Goal: Transaction & Acquisition: Purchase product/service

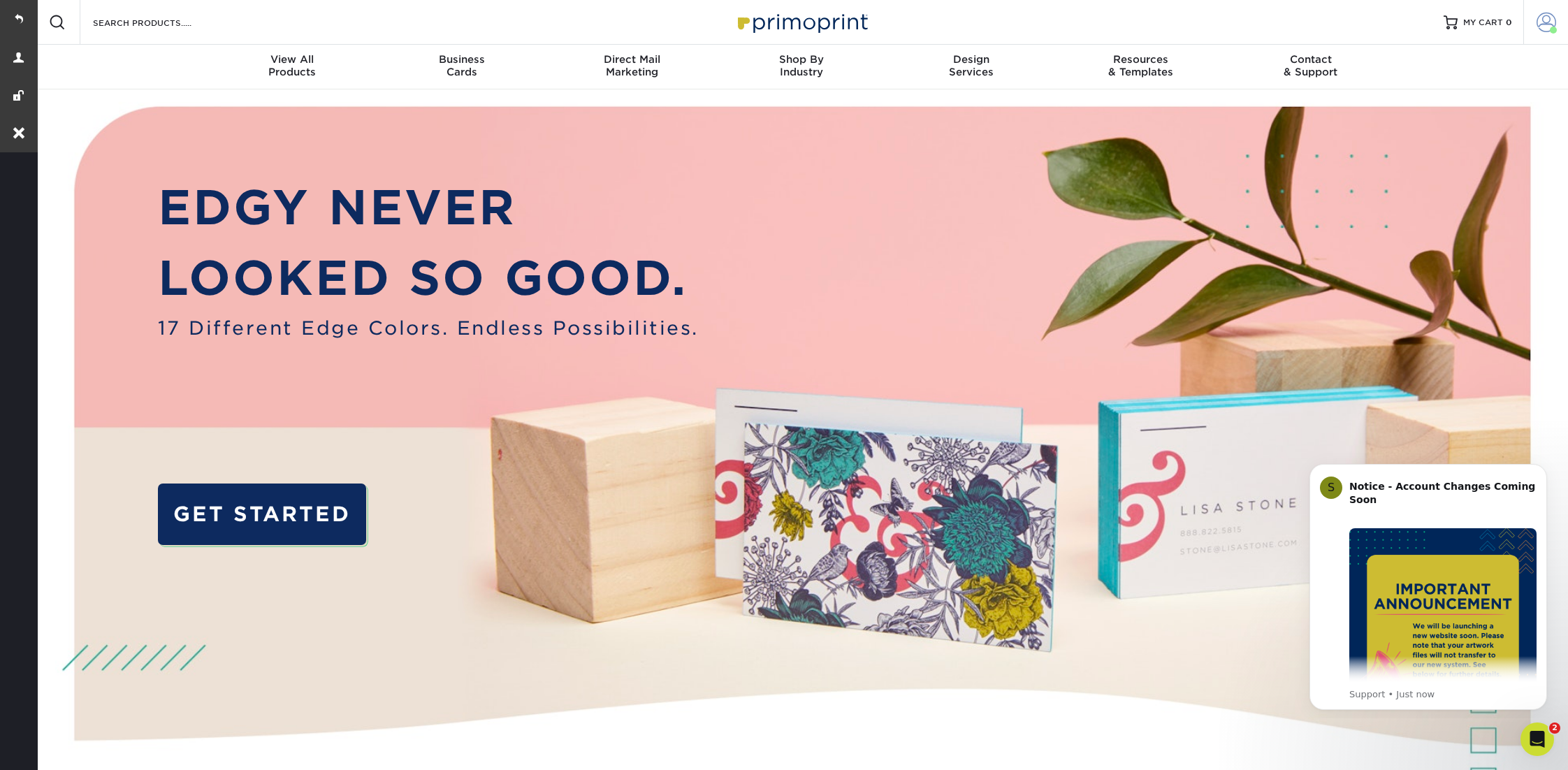
click at [1545, 19] on span at bounding box center [1546, 22] width 19 height 19
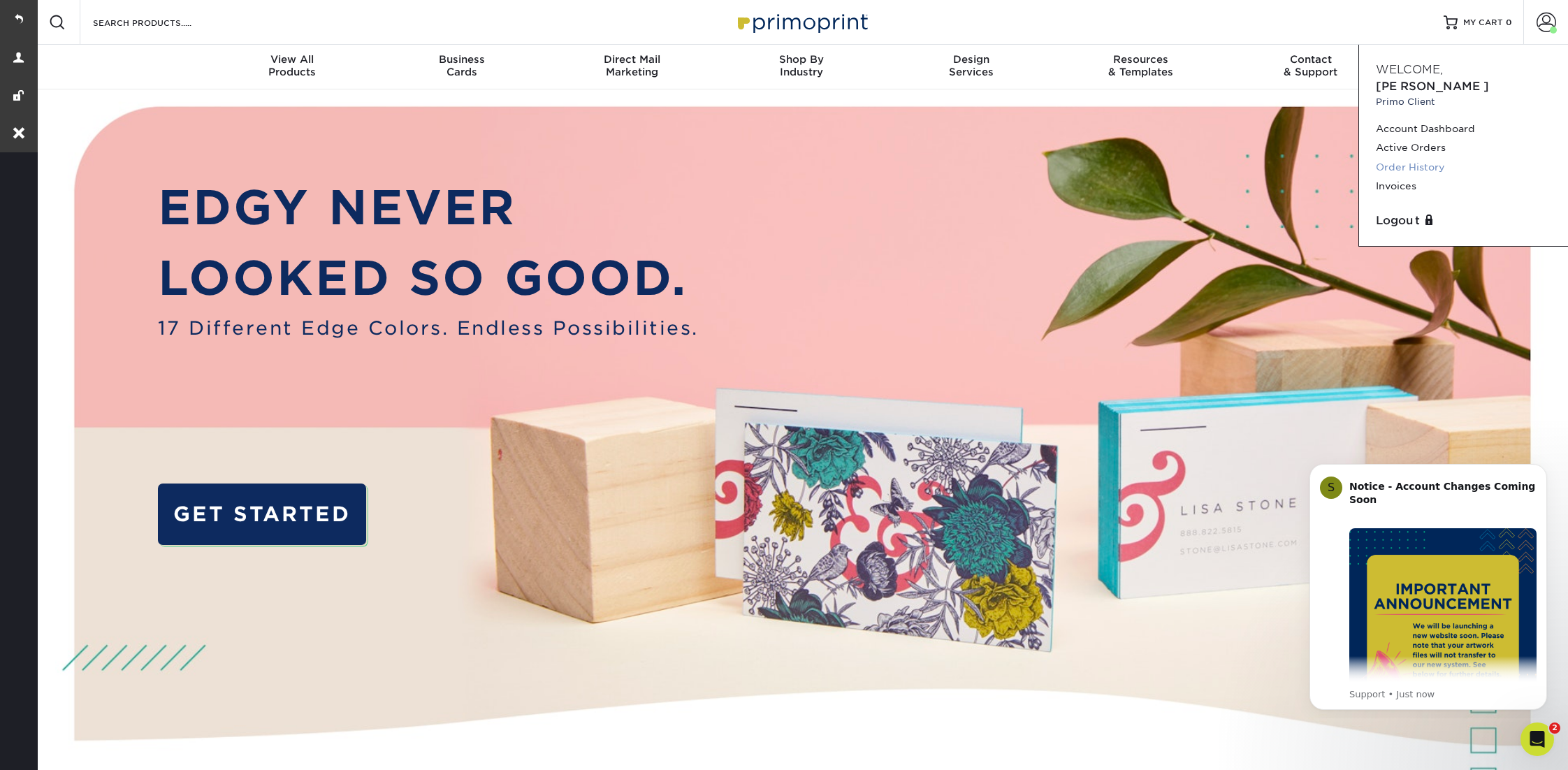
click at [1406, 158] on link "Order History" at bounding box center [1464, 167] width 176 height 19
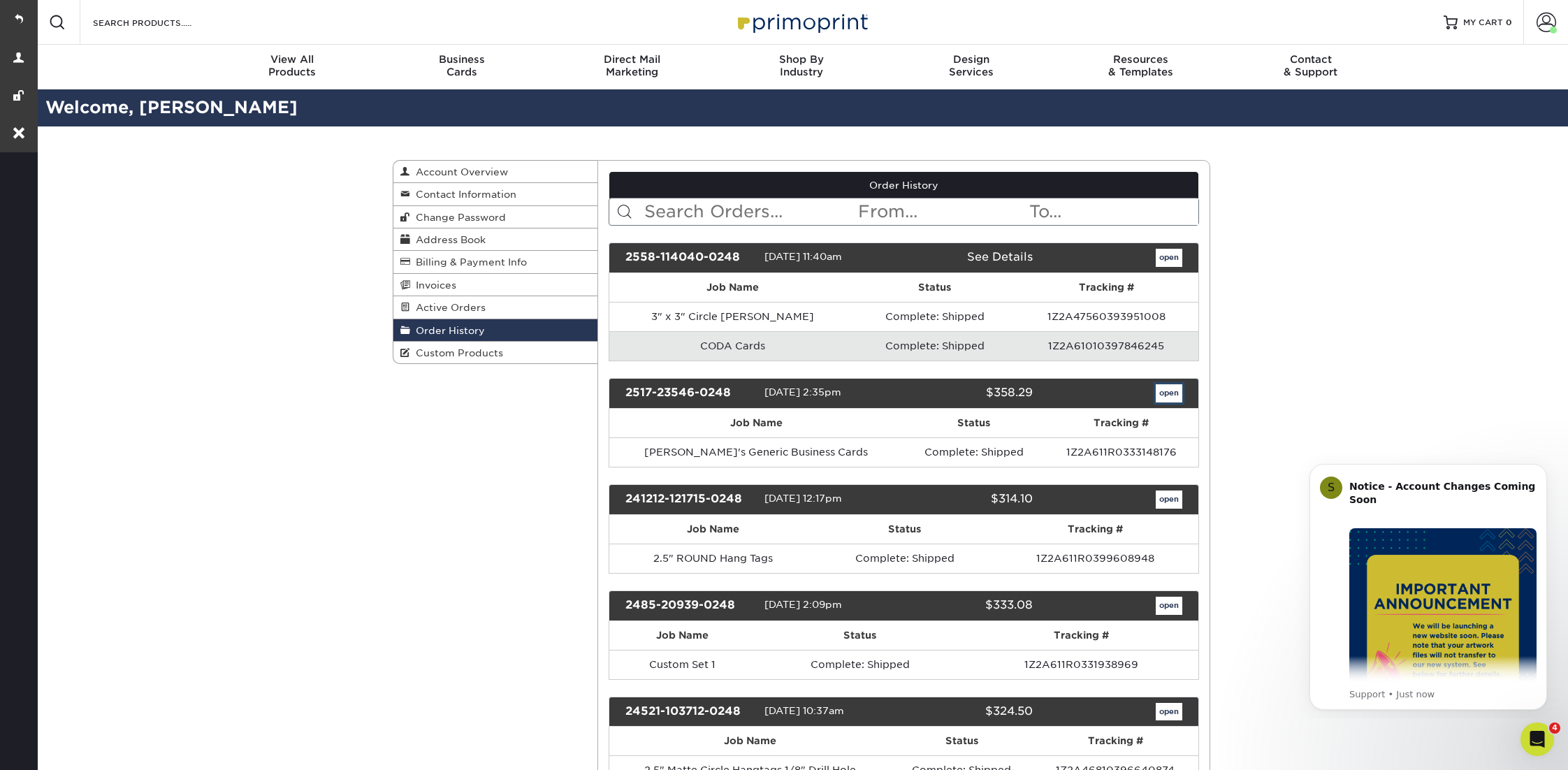
click at [1173, 390] on link "open" at bounding box center [1169, 393] width 27 height 18
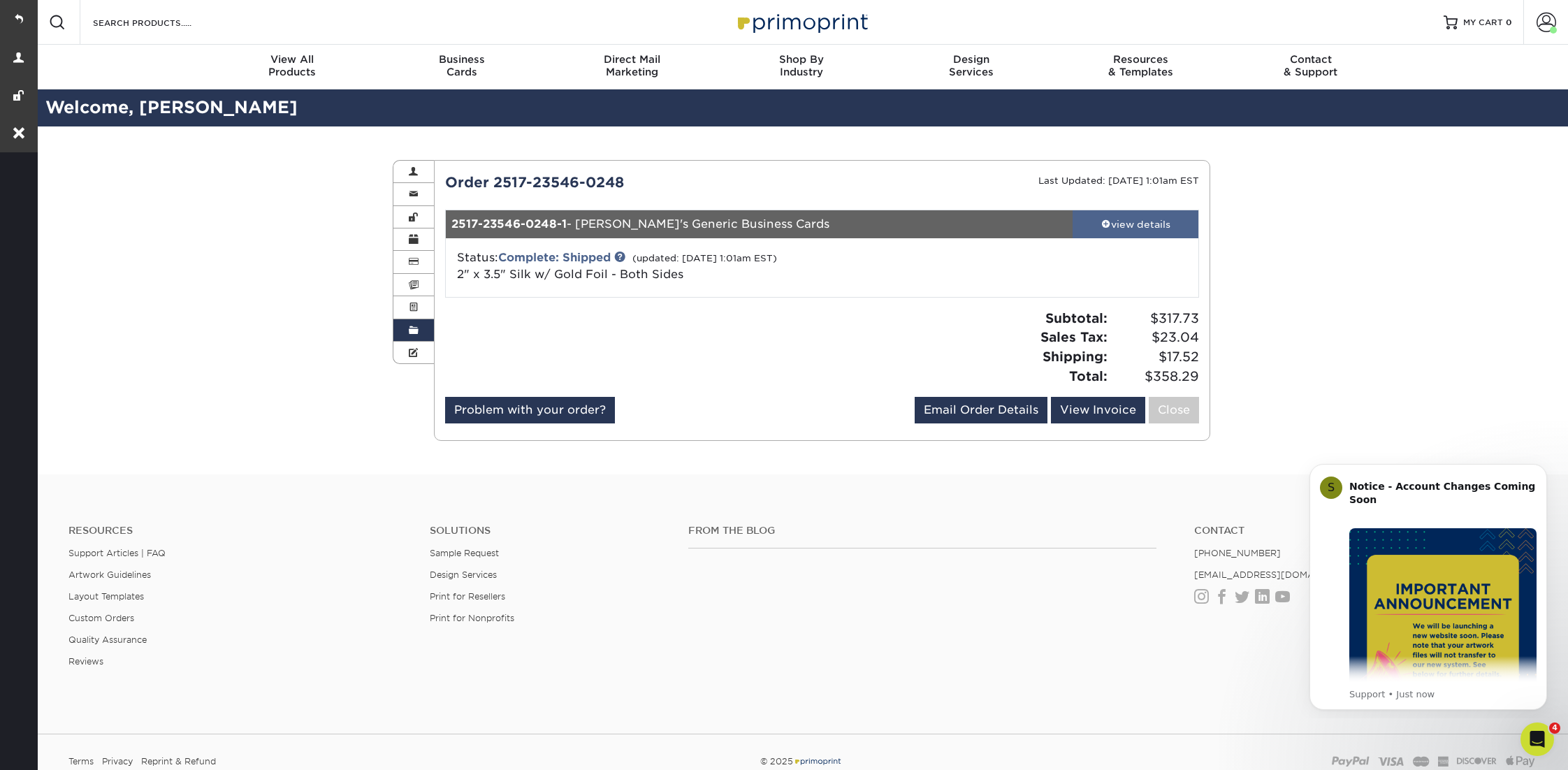
click at [1106, 221] on span at bounding box center [1106, 223] width 10 height 10
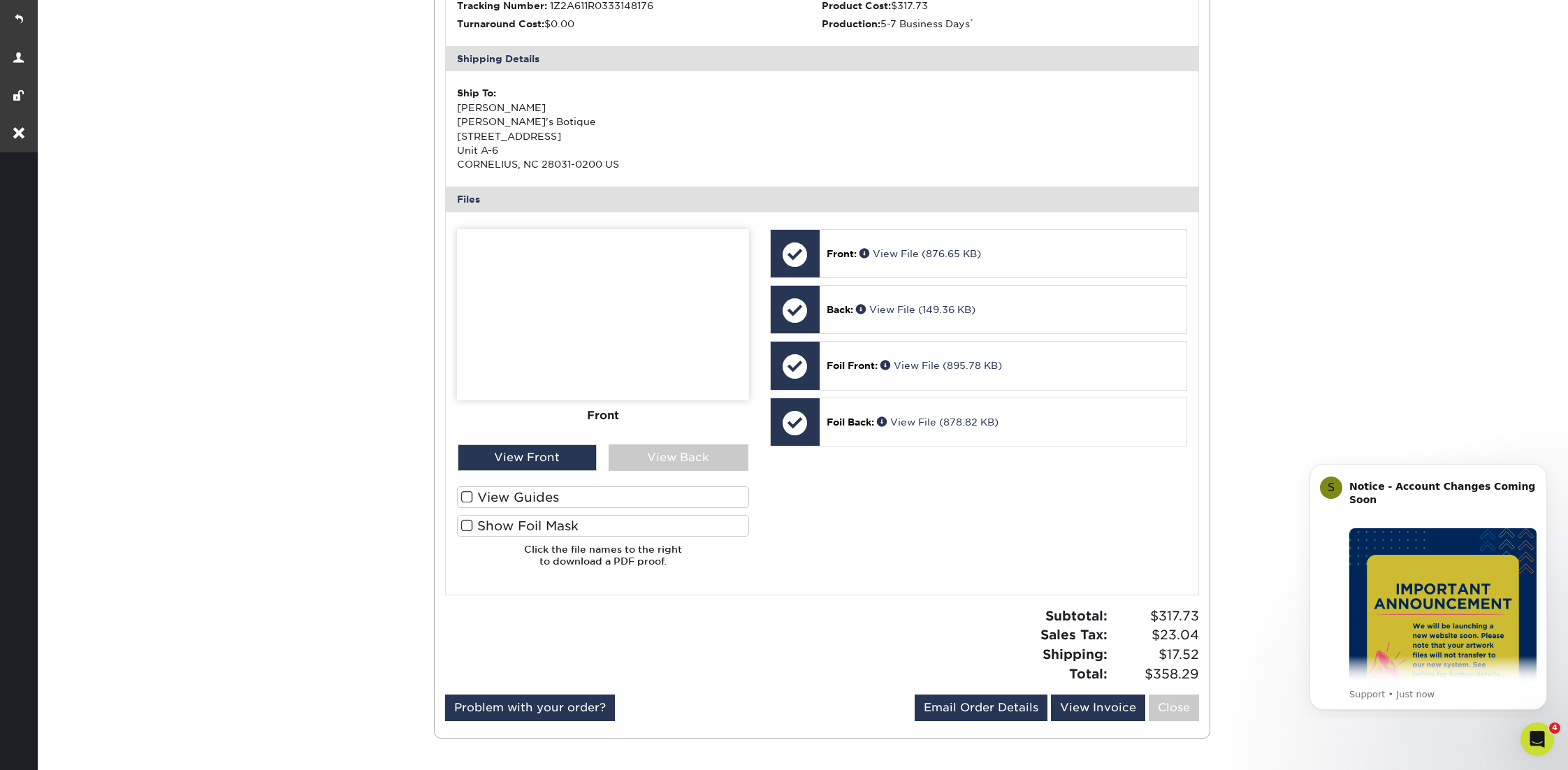
scroll to position [390, 0]
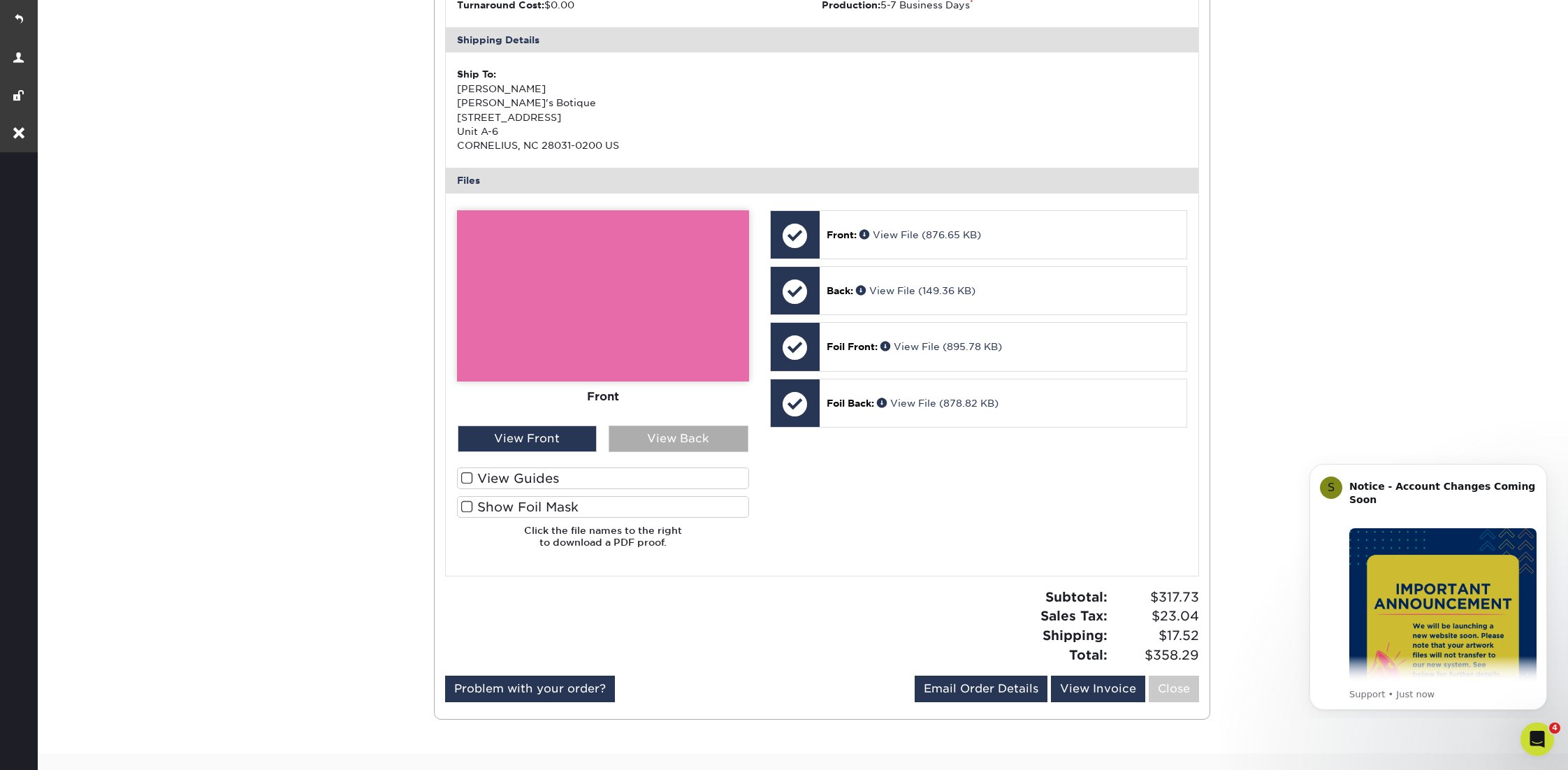
click at [672, 439] on div "View Back" at bounding box center [678, 439] width 140 height 27
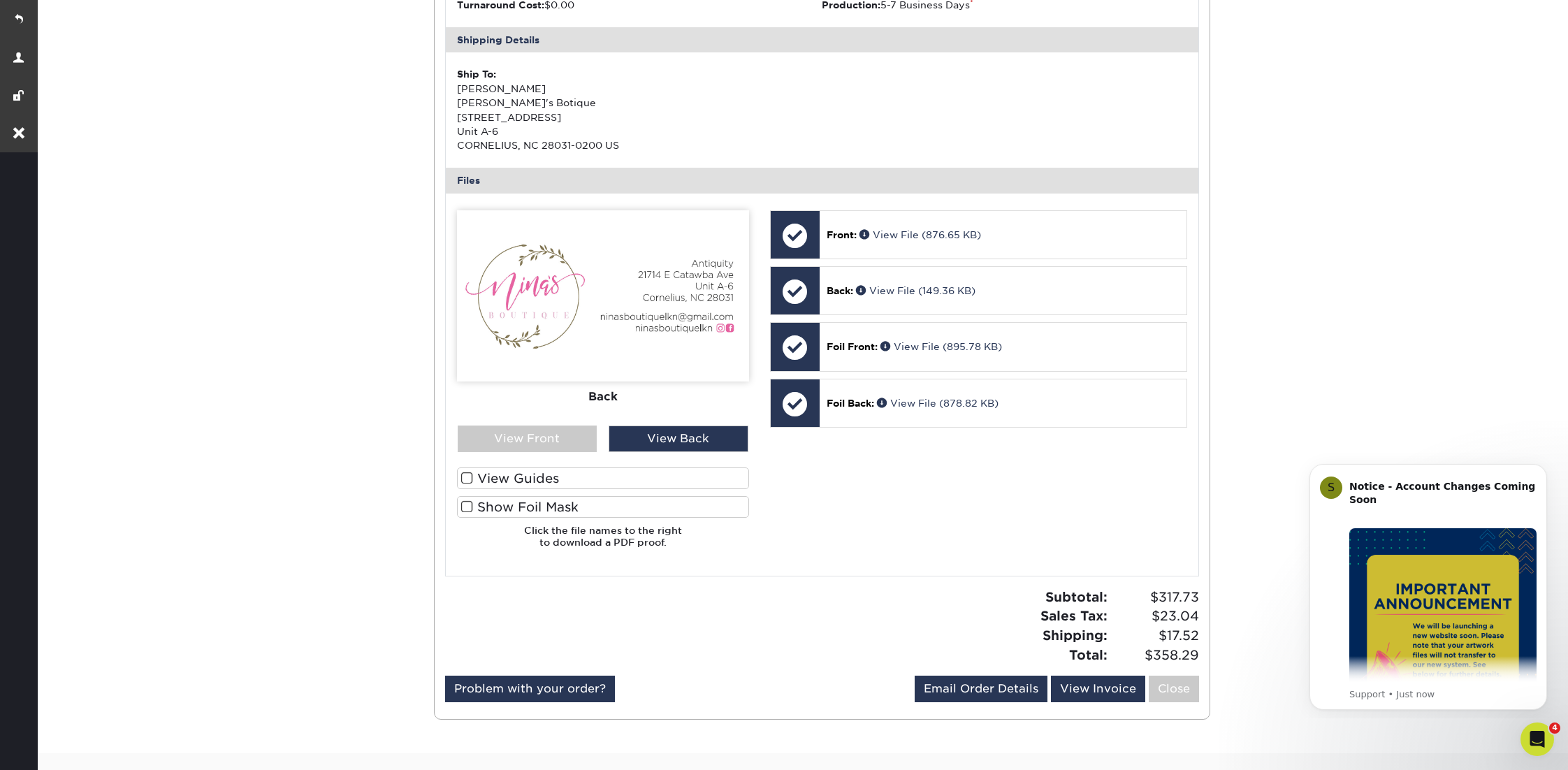
click at [469, 504] on span at bounding box center [467, 507] width 12 height 13
click at [0, 0] on input "Show Foil Mask" at bounding box center [0, 0] width 0 height 0
click at [529, 441] on div "View Front" at bounding box center [528, 439] width 140 height 27
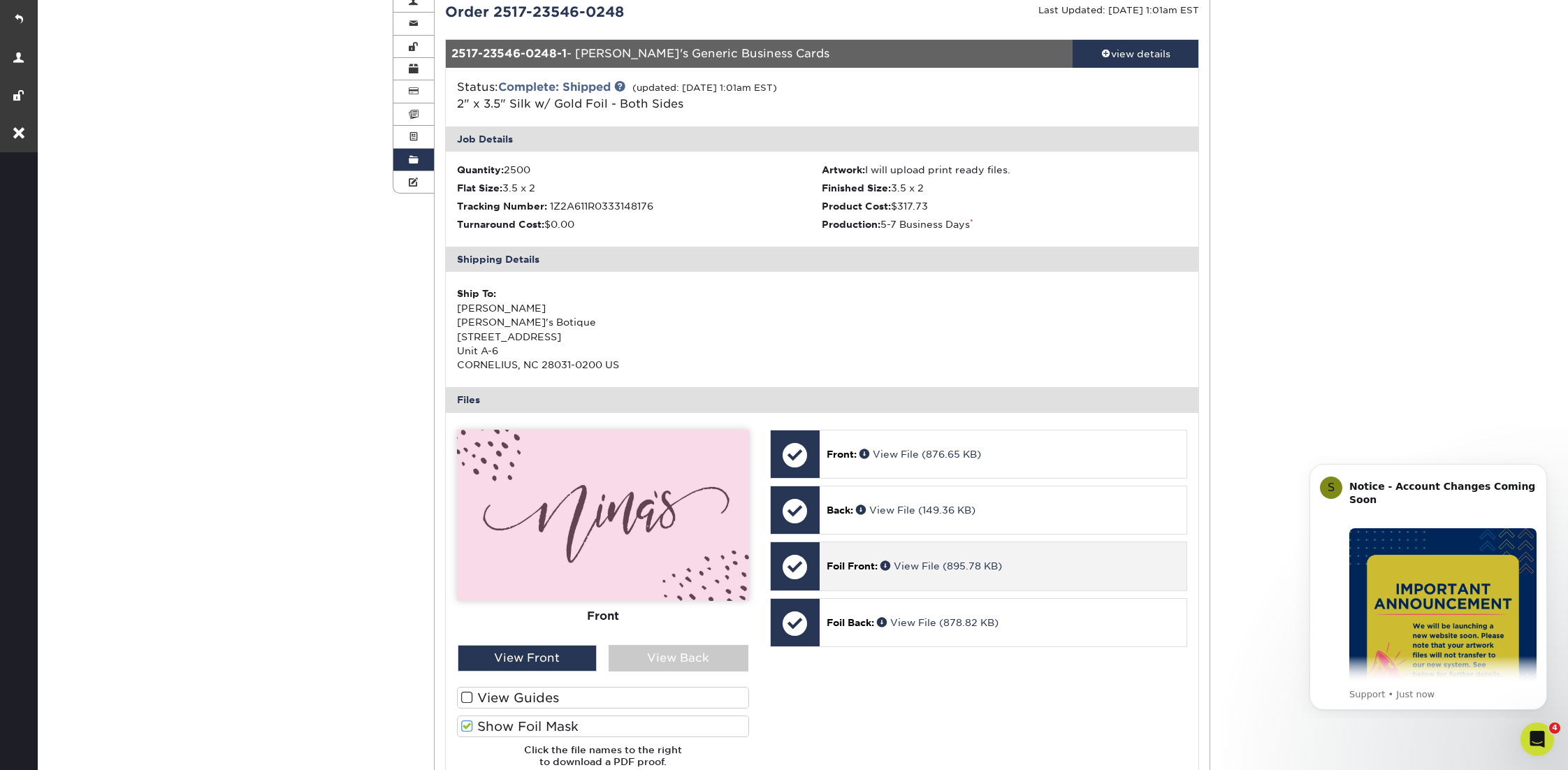
scroll to position [141, 0]
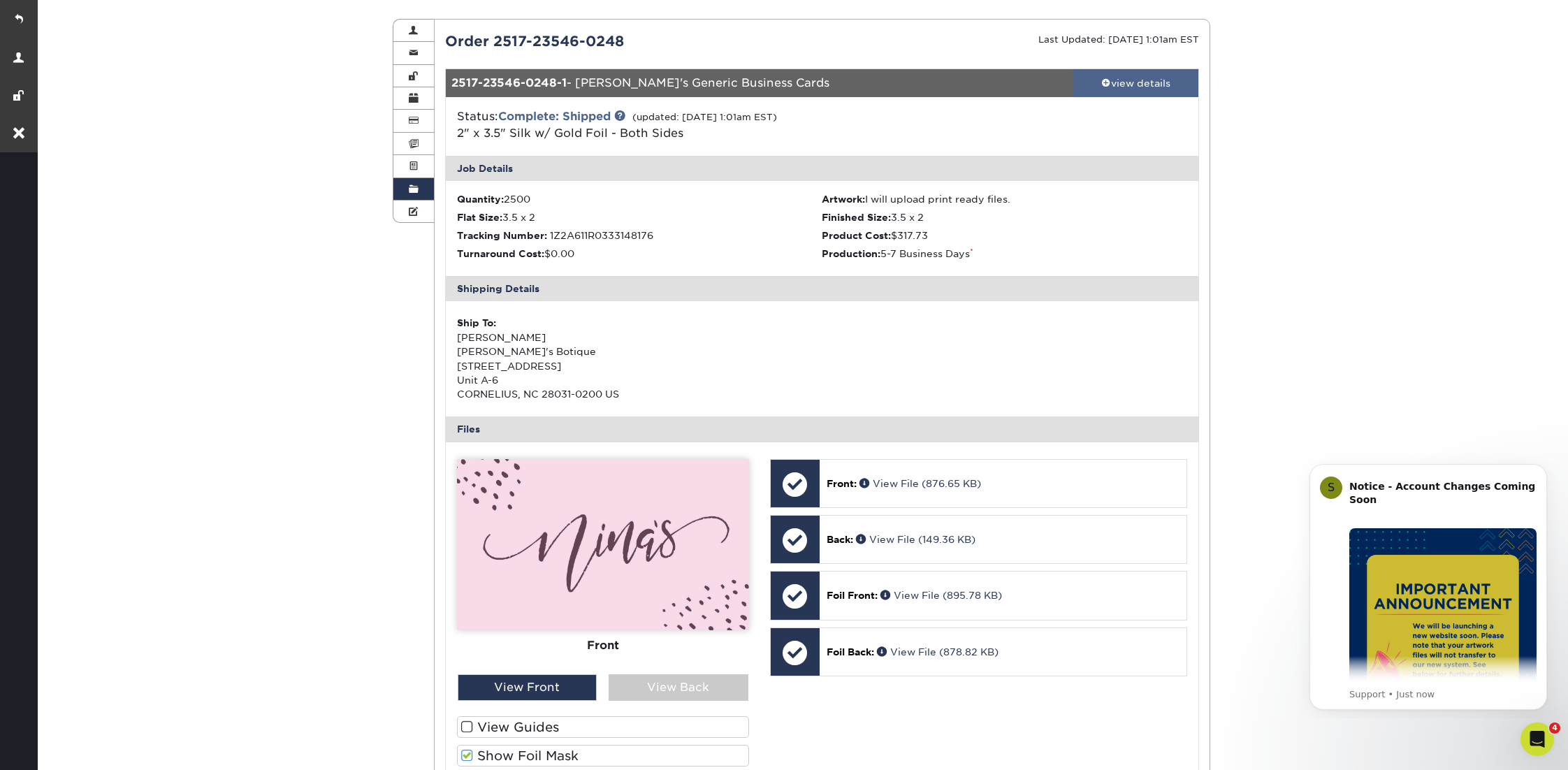
click at [1108, 78] on span at bounding box center [1106, 82] width 10 height 10
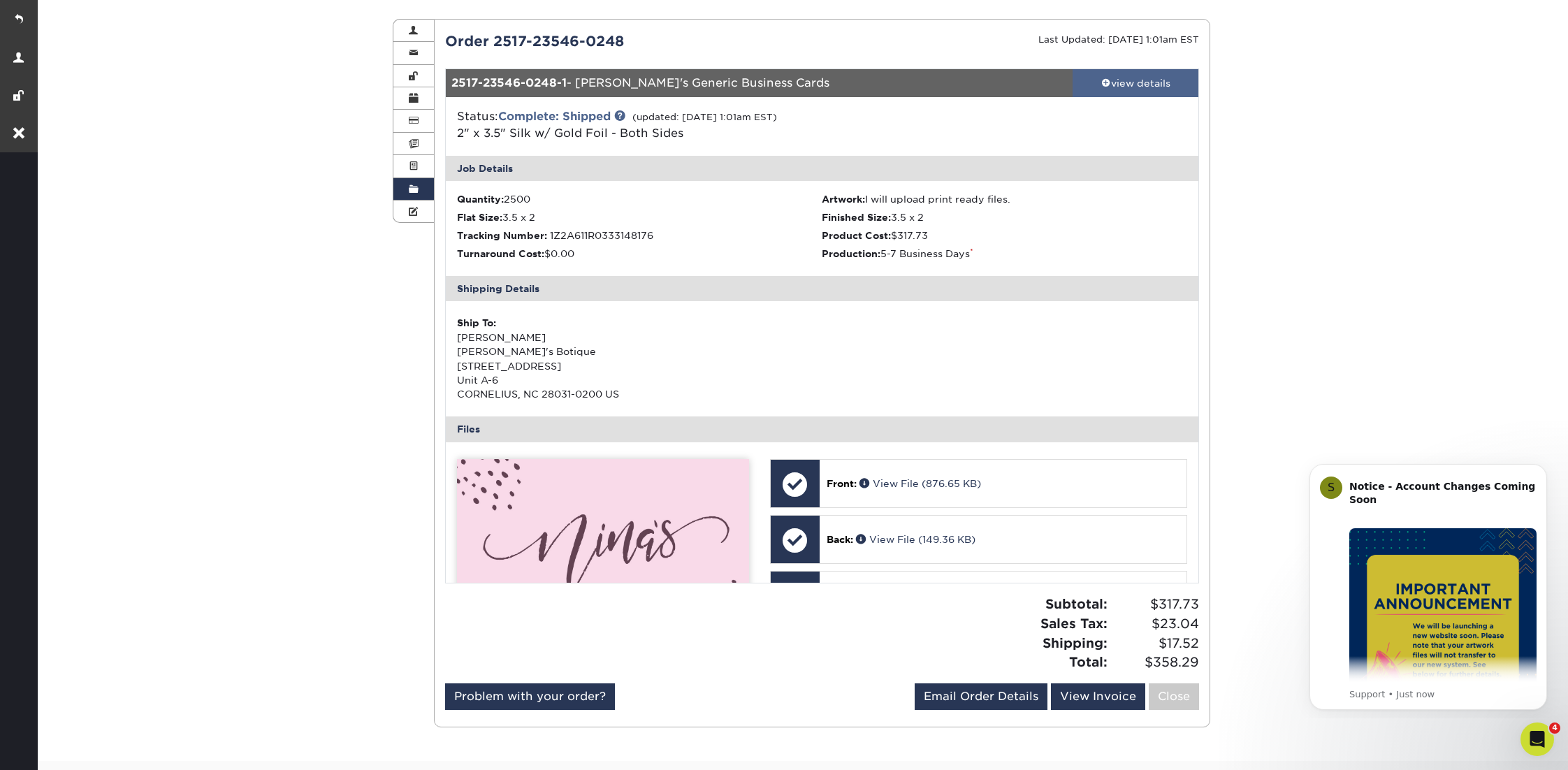
scroll to position [111, 0]
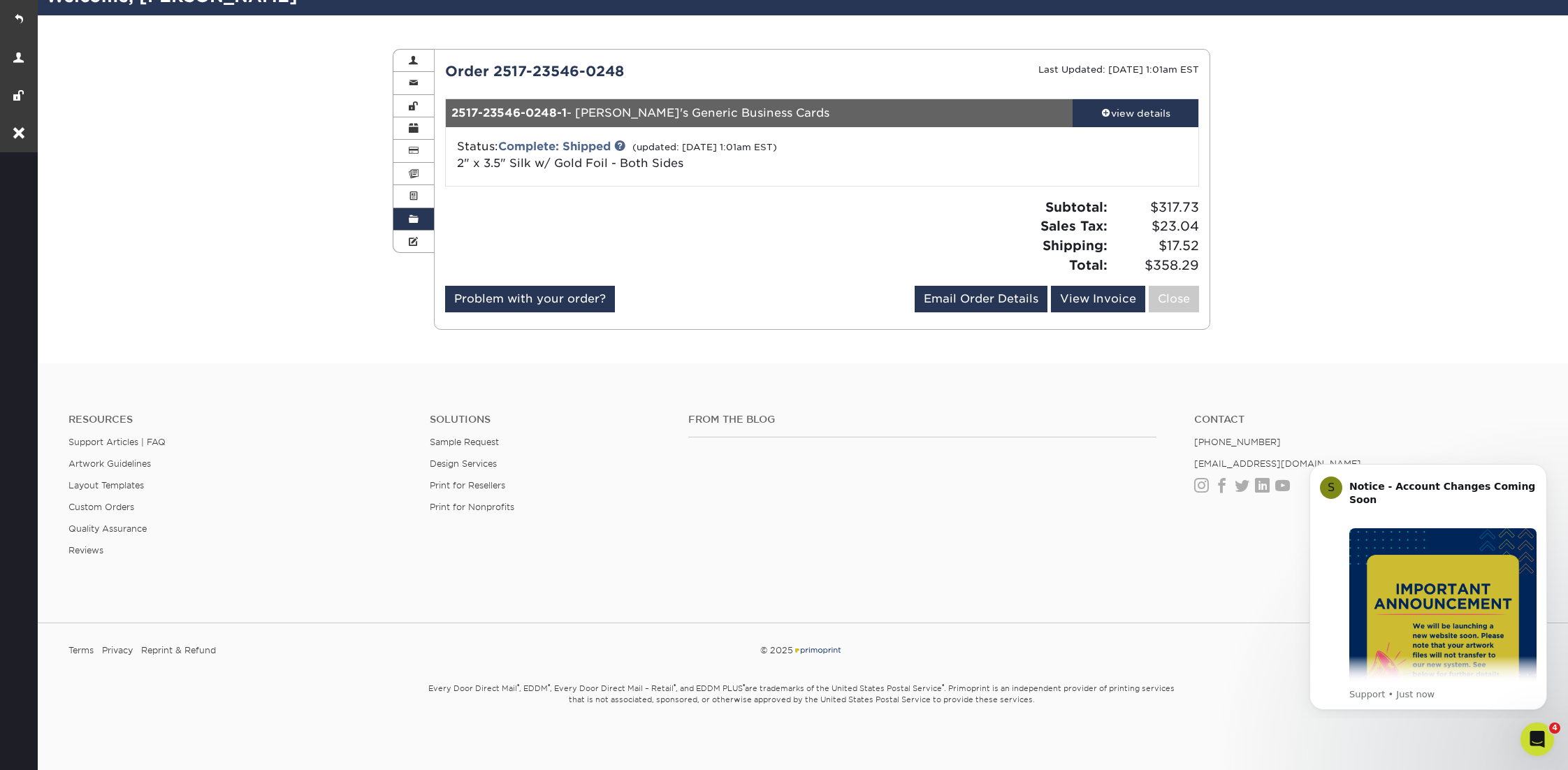
click at [415, 219] on span at bounding box center [413, 219] width 10 height 11
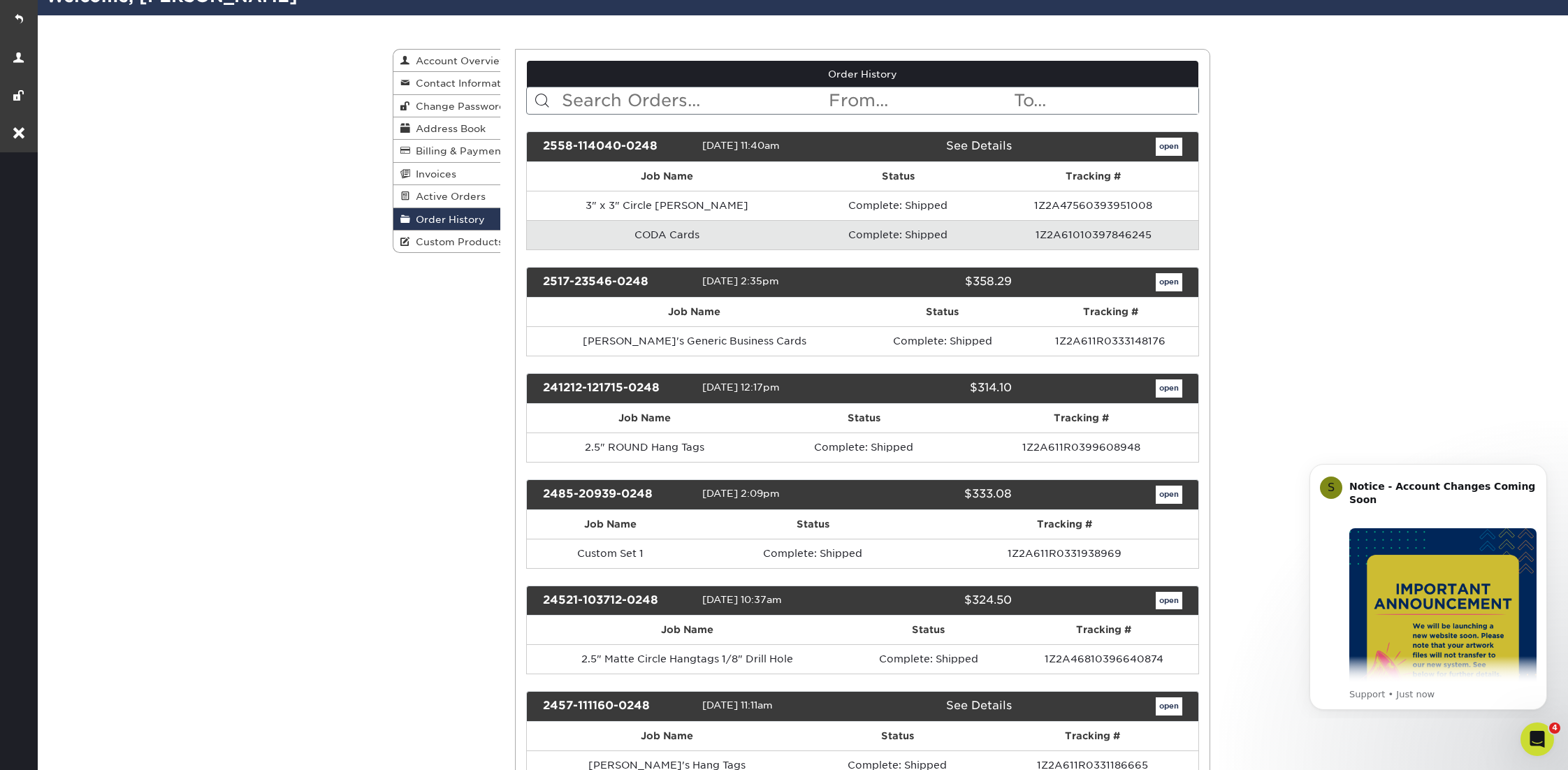
scroll to position [0, 0]
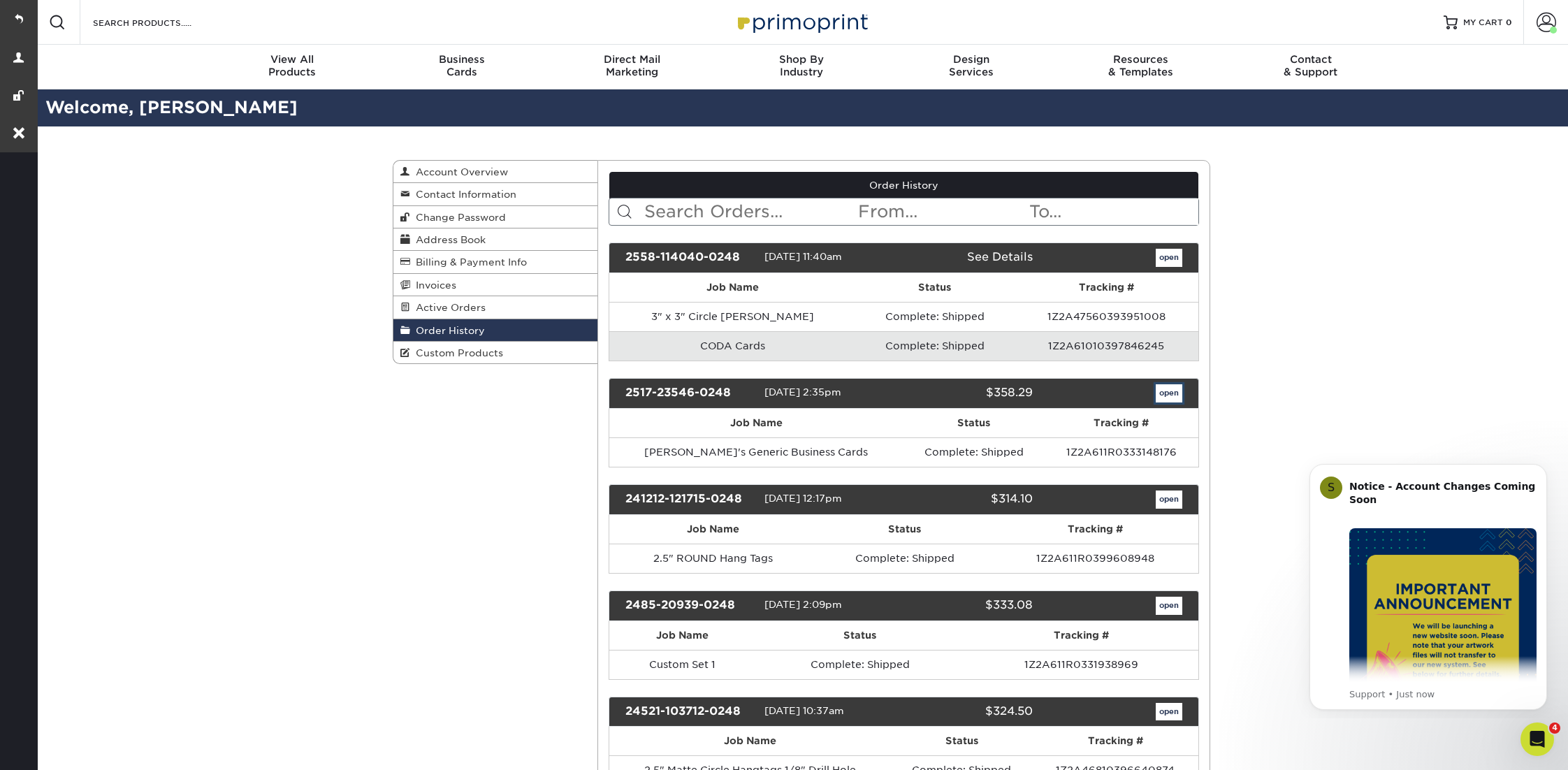
click at [1159, 387] on link "open" at bounding box center [1169, 393] width 27 height 18
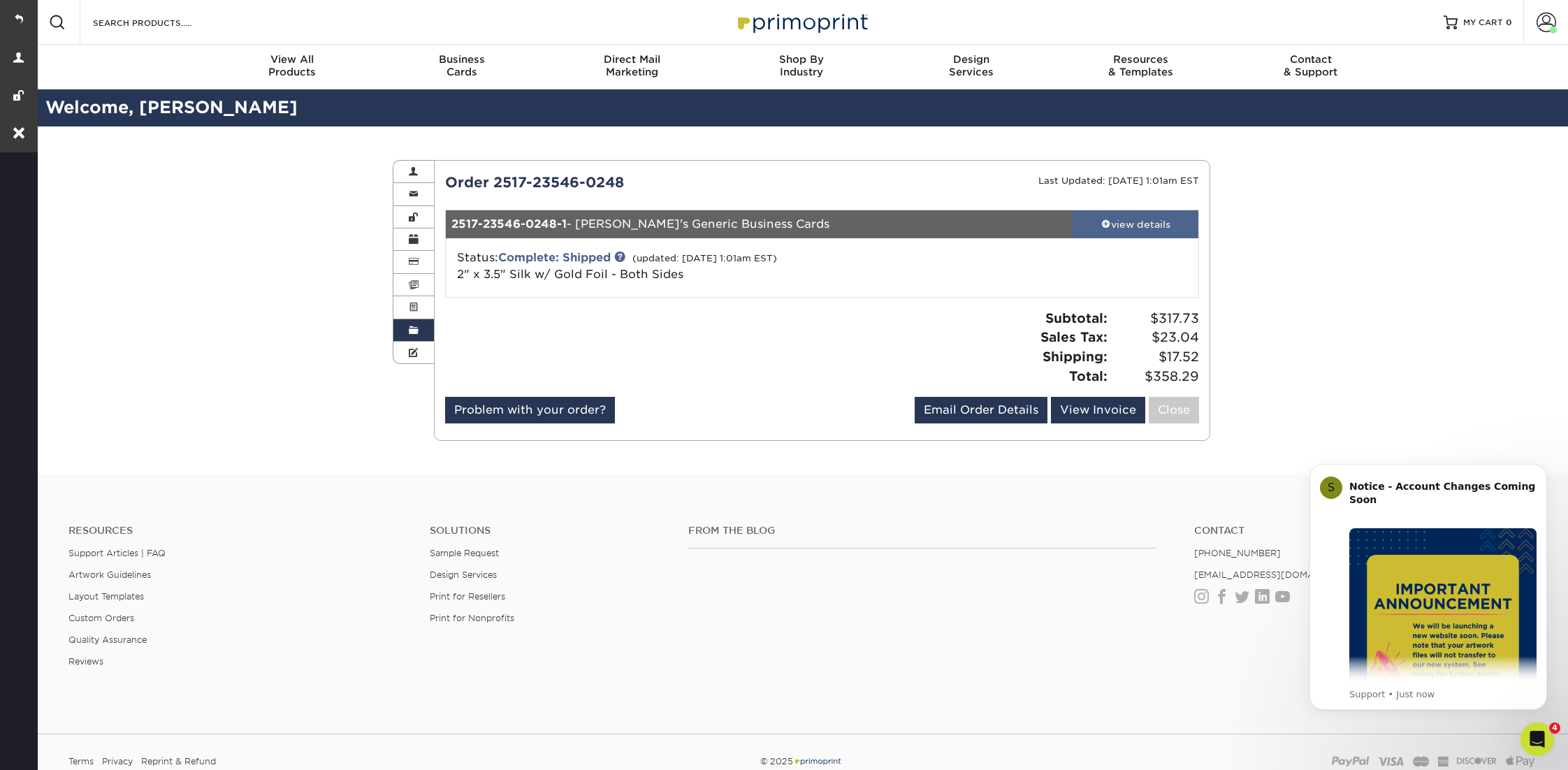
click at [1102, 227] on span at bounding box center [1106, 223] width 10 height 10
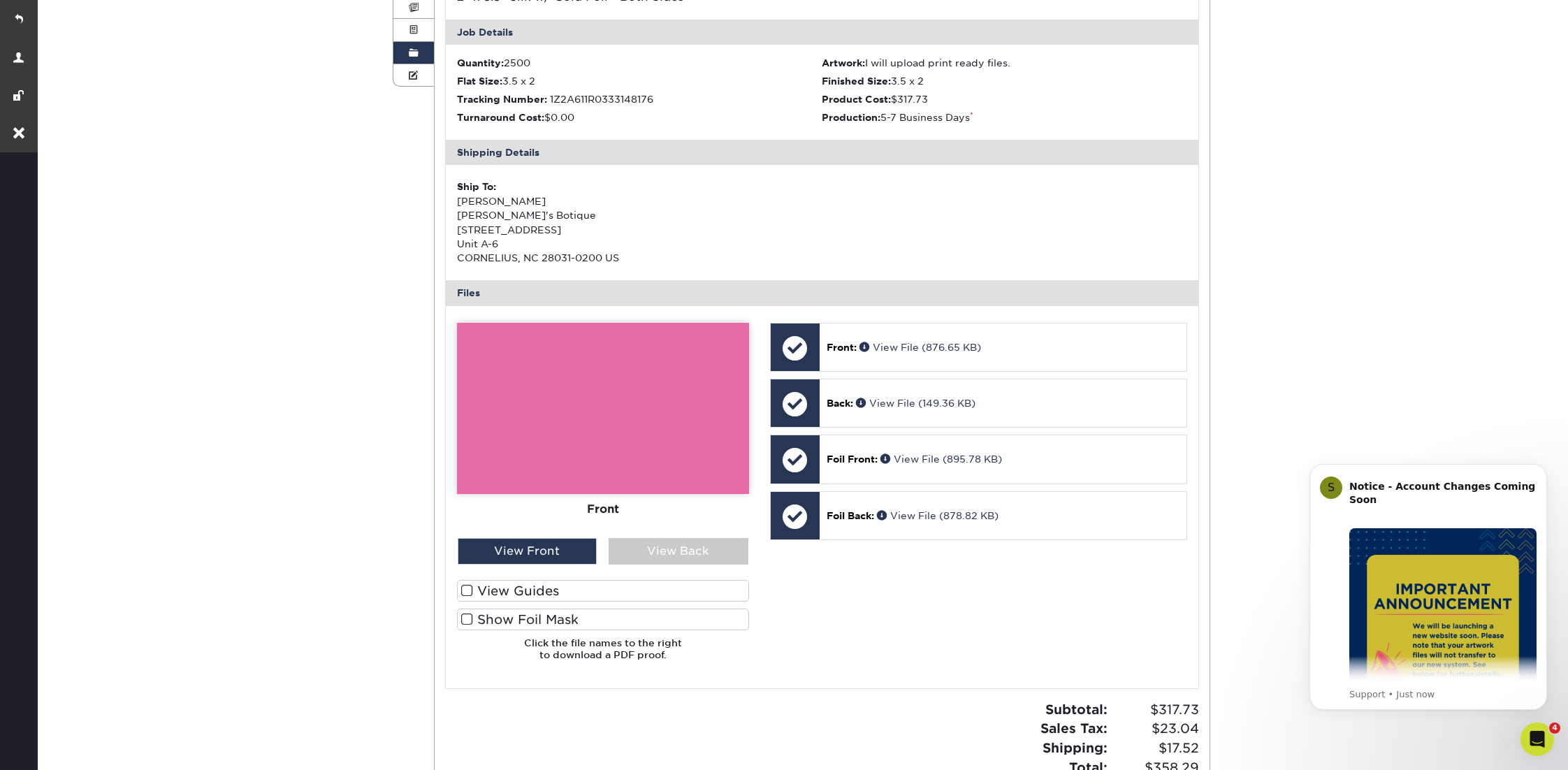
scroll to position [296, 0]
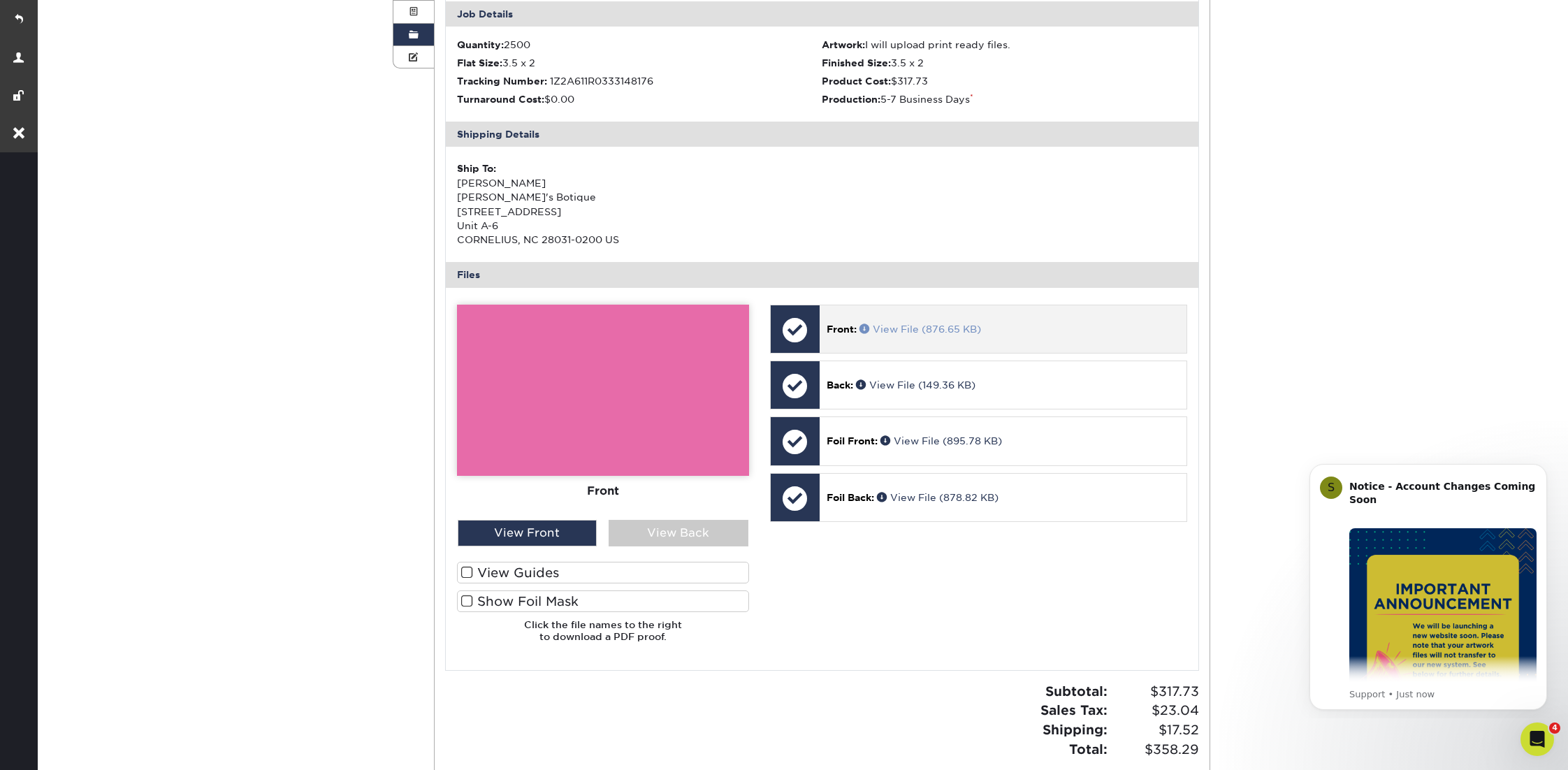
click at [906, 326] on link "View File (876.65 KB)" at bounding box center [920, 329] width 121 height 11
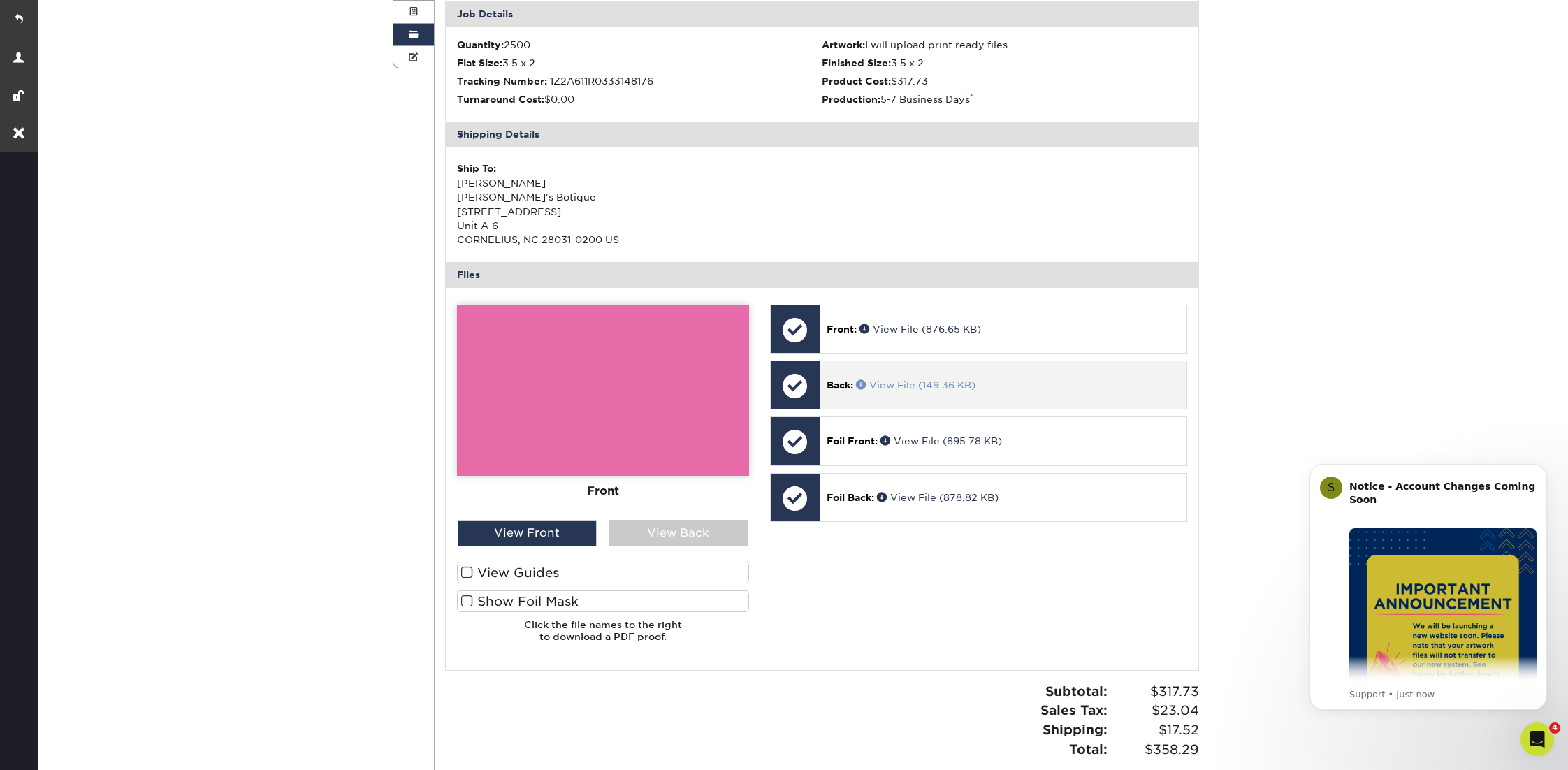
click at [902, 381] on link "View File (149.36 KB)" at bounding box center [916, 385] width 119 height 11
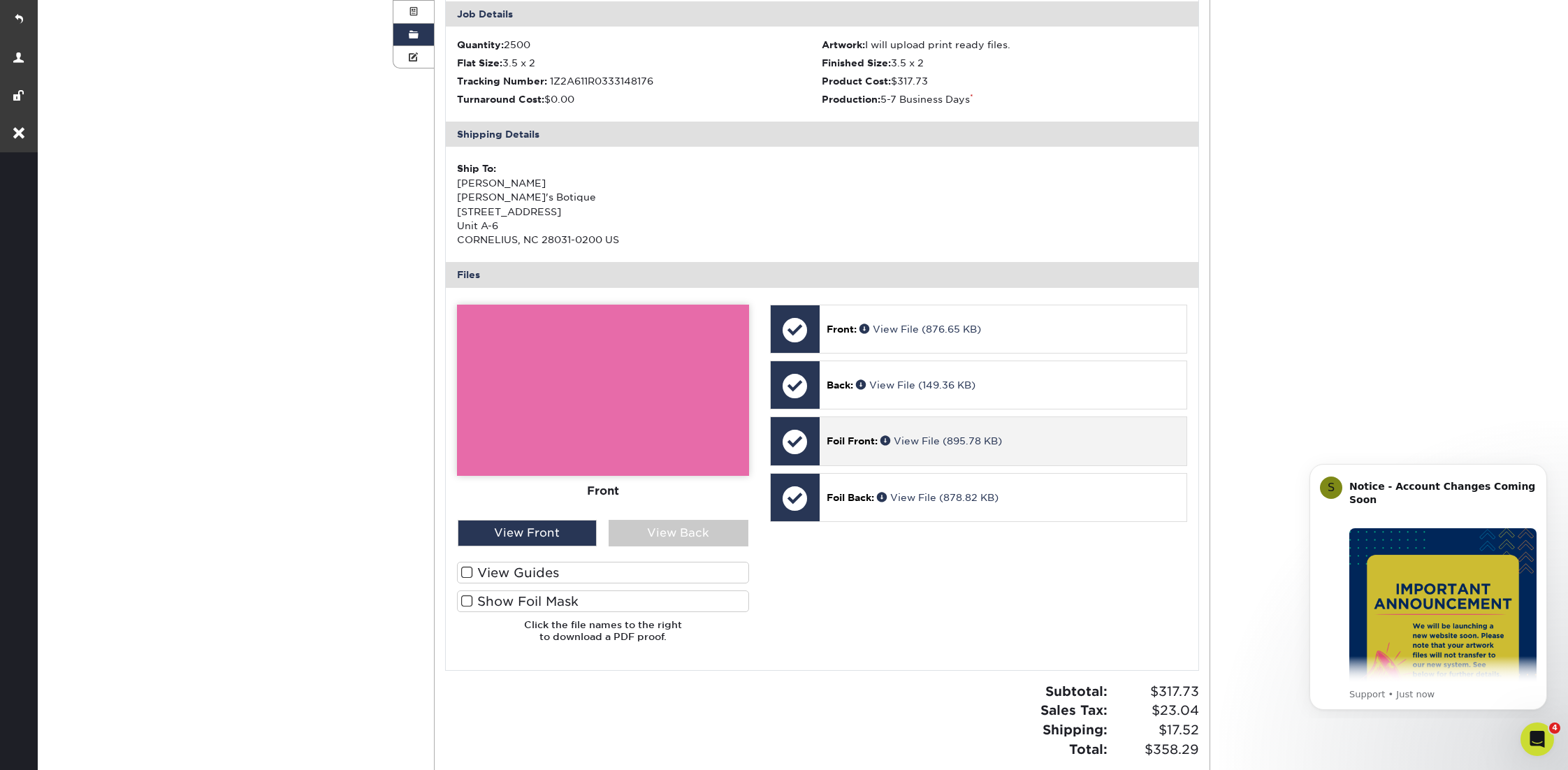
click at [855, 437] on span "Foil Front:" at bounding box center [852, 441] width 51 height 11
click at [935, 429] on div "Foil Front: View File (895.78 KB)" at bounding box center [1003, 441] width 367 height 48
click at [955, 434] on p "Foil Front: View File (895.78 KB)" at bounding box center [1003, 441] width 353 height 14
click at [950, 446] on p "Foil Front: View File (895.78 KB)" at bounding box center [1003, 441] width 353 height 14
click at [931, 442] on link "View File (895.78 KB)" at bounding box center [940, 441] width 121 height 11
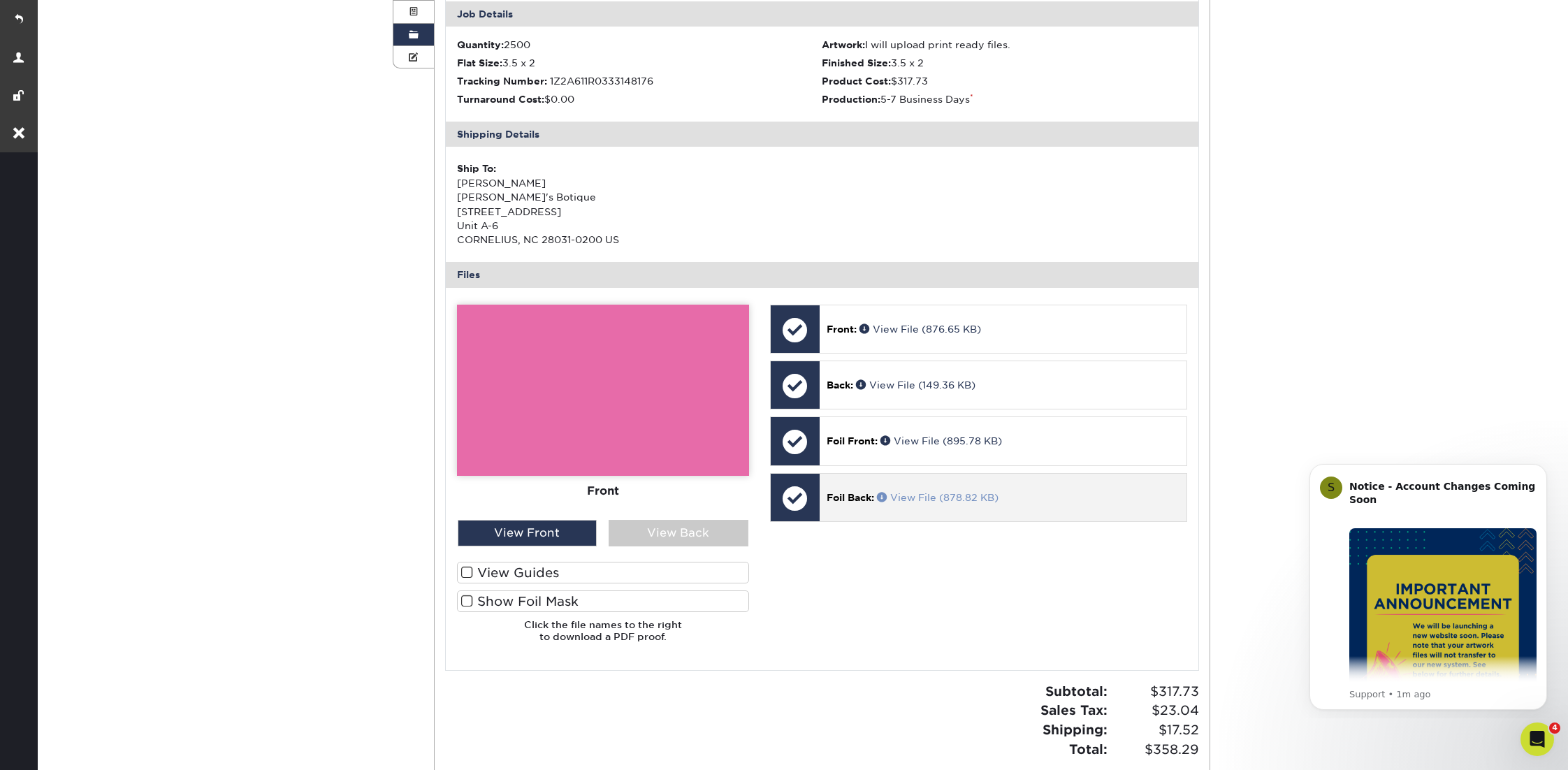
click at [917, 492] on link "View File (878.82 KB)" at bounding box center [937, 497] width 121 height 11
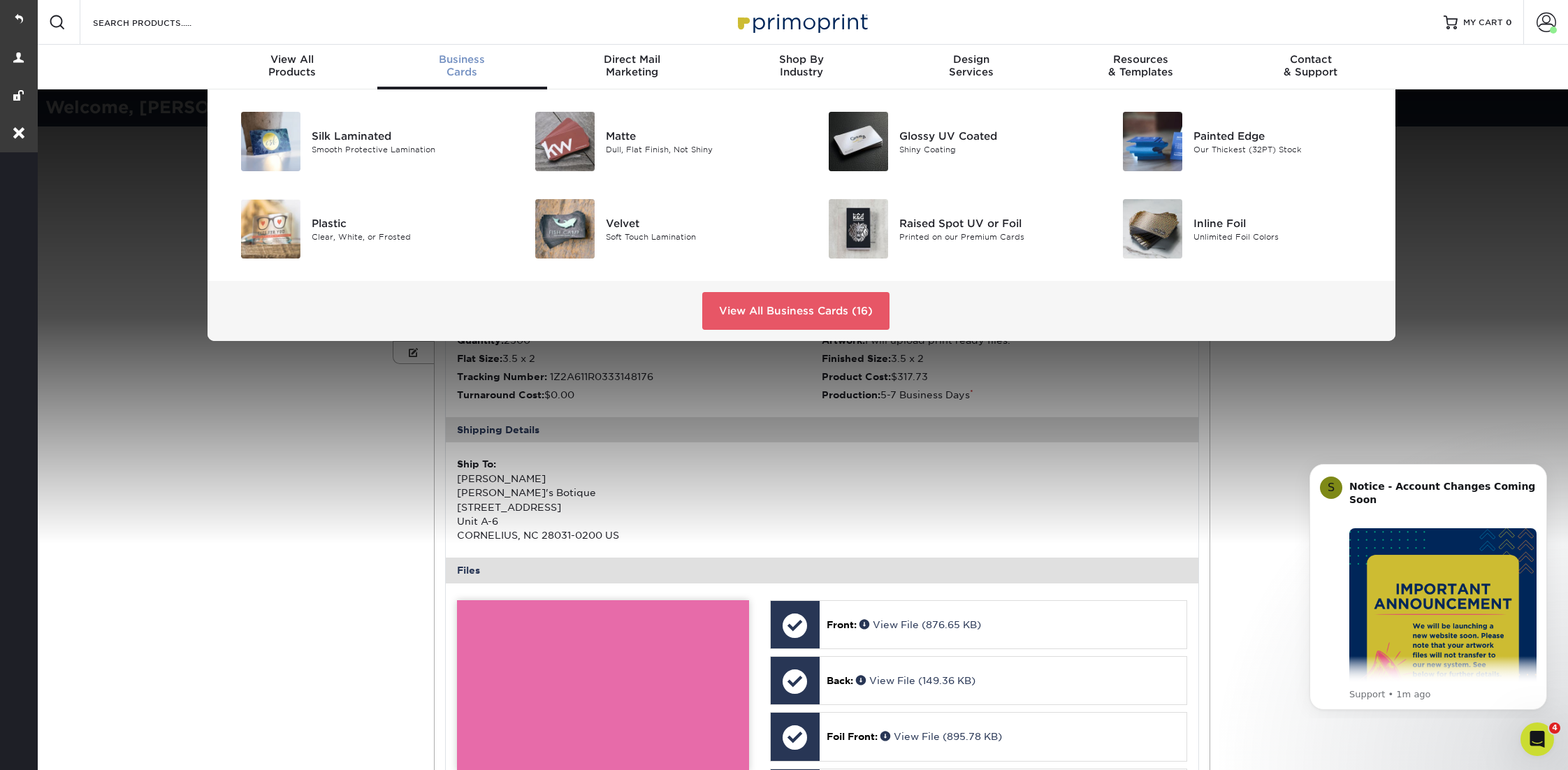
click at [463, 62] on span "Business" at bounding box center [462, 59] width 170 height 13
click at [409, 142] on div "Silk Laminated" at bounding box center [404, 136] width 185 height 16
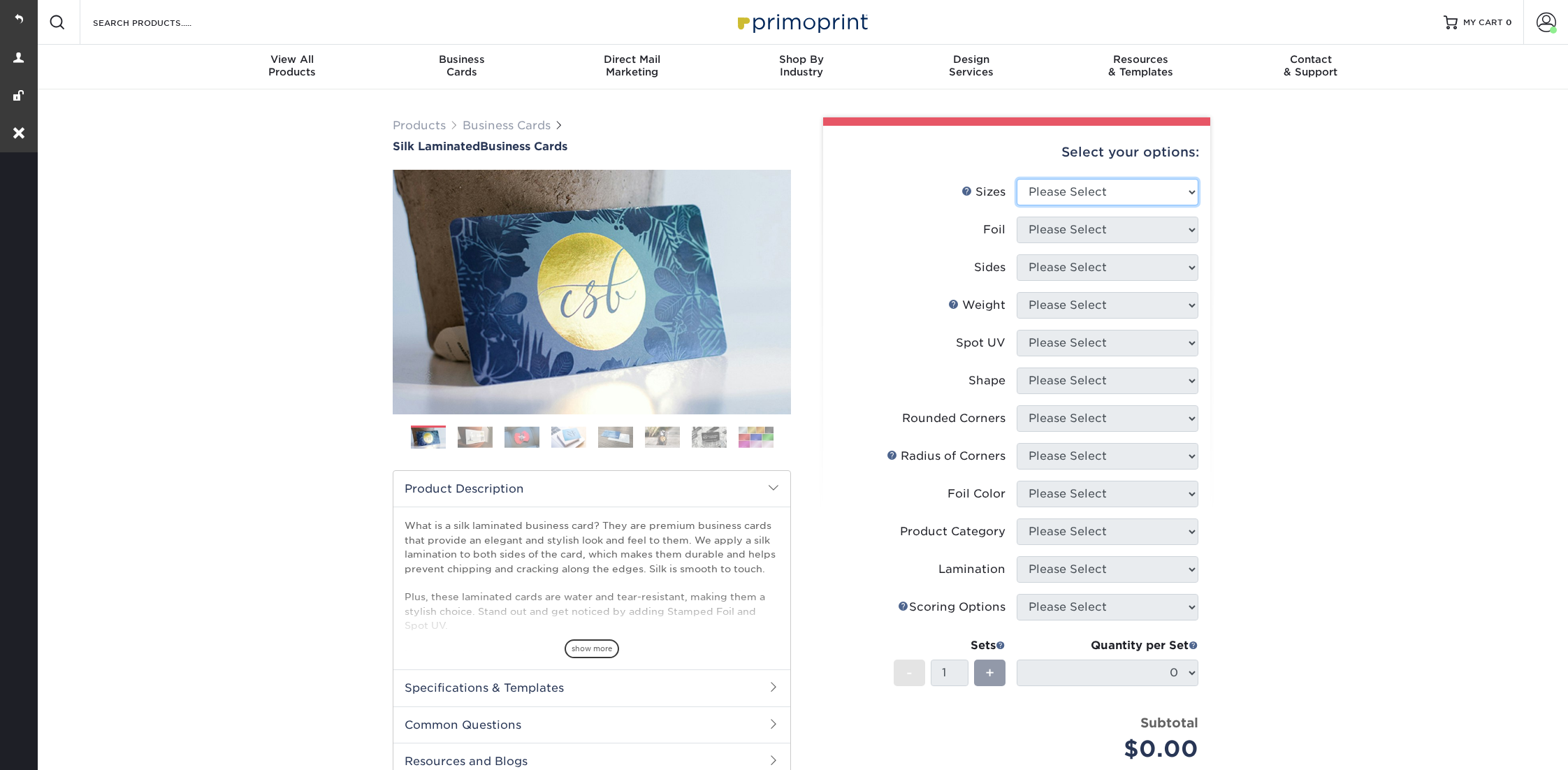
click at [1051, 195] on select "Please Select 1.5" x 3.5" - Mini 1.75" x 3.5" - Mini 2" x 2" - Square 2" x 3" -…" at bounding box center [1108, 192] width 182 height 27
select select "2.00x3.50"
click at [1017, 179] on select "Please Select 1.5" x 3.5" - Mini 1.75" x 3.5" - Mini 2" x 2" - Square 2" x 3" -…" at bounding box center [1108, 192] width 182 height 27
click at [1060, 233] on select "Please Select" at bounding box center [1108, 230] width 182 height 27
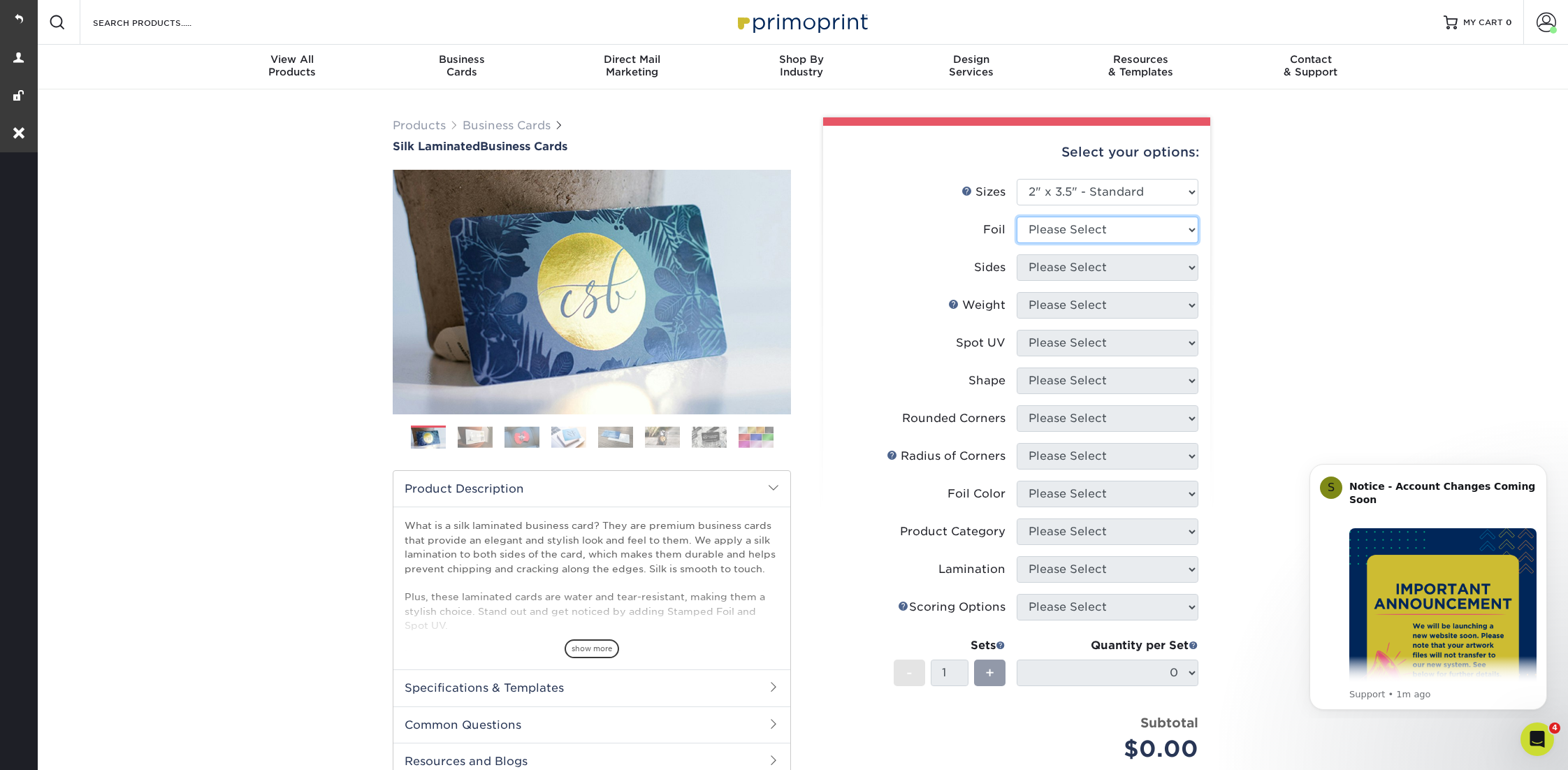
select select "1"
click at [1017, 217] on select "Please Select Yes No" at bounding box center [1108, 230] width 182 height 27
click at [1059, 265] on select "Please Select Print Both Sides - Foil Both Sides Print Both Sides - Foil Front …" at bounding box center [1108, 268] width 182 height 27
select select "34527644-b4fd-4ffb-9092-1318eefcd9d9"
click at [1017, 255] on select "Please Select Print Both Sides - Foil Both Sides Print Both Sides - Foil Front …" at bounding box center [1108, 268] width 182 height 27
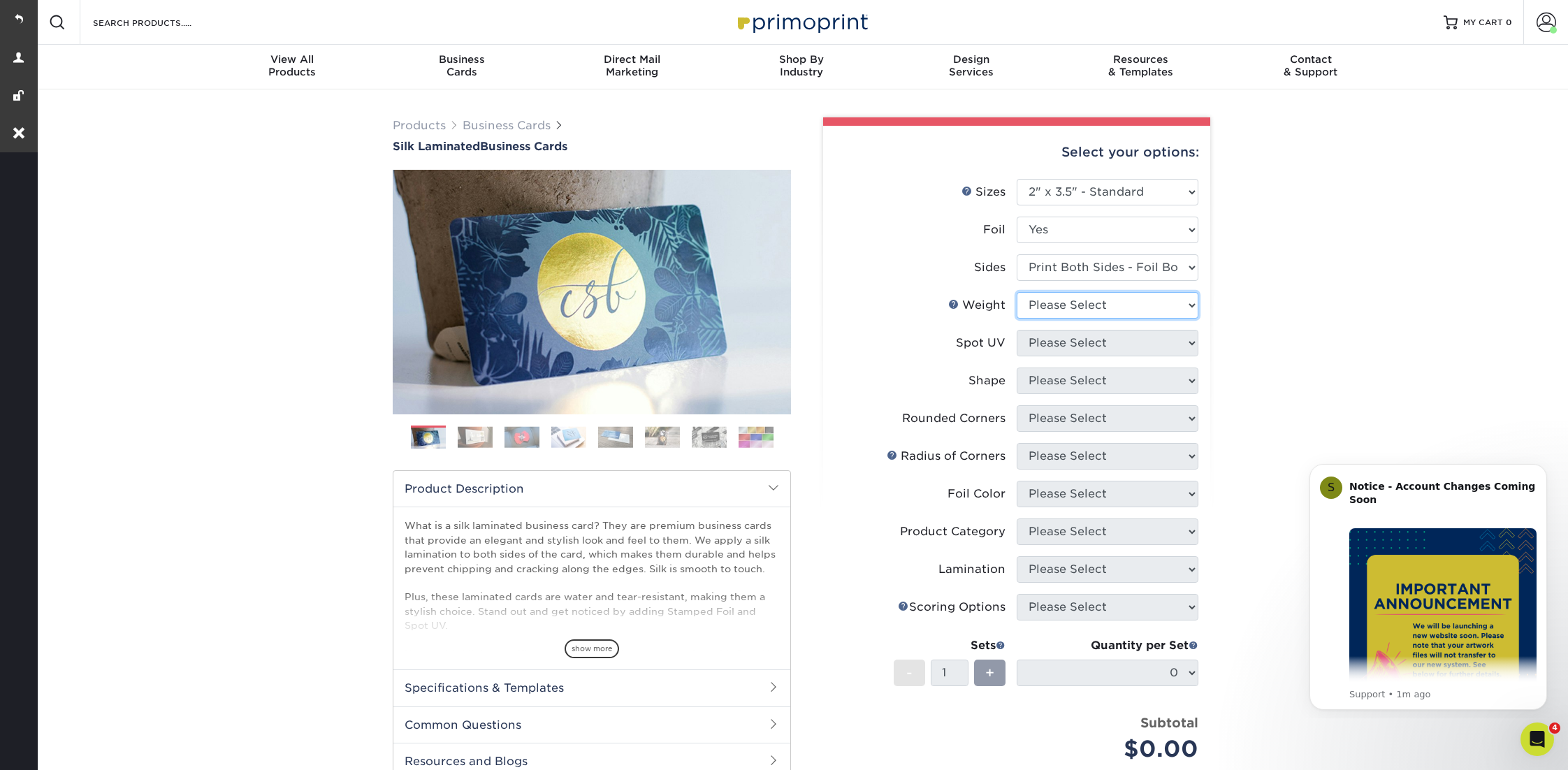
click at [1048, 308] on select "Please Select 16PT" at bounding box center [1108, 305] width 182 height 27
select select "16PT"
click at [1017, 292] on select "Please Select 16PT" at bounding box center [1108, 305] width 182 height 27
click at [1048, 334] on select "Please Select No Spot UV Front and Back (Both Sides) Front Only Back Only" at bounding box center [1108, 343] width 182 height 27
select select "3"
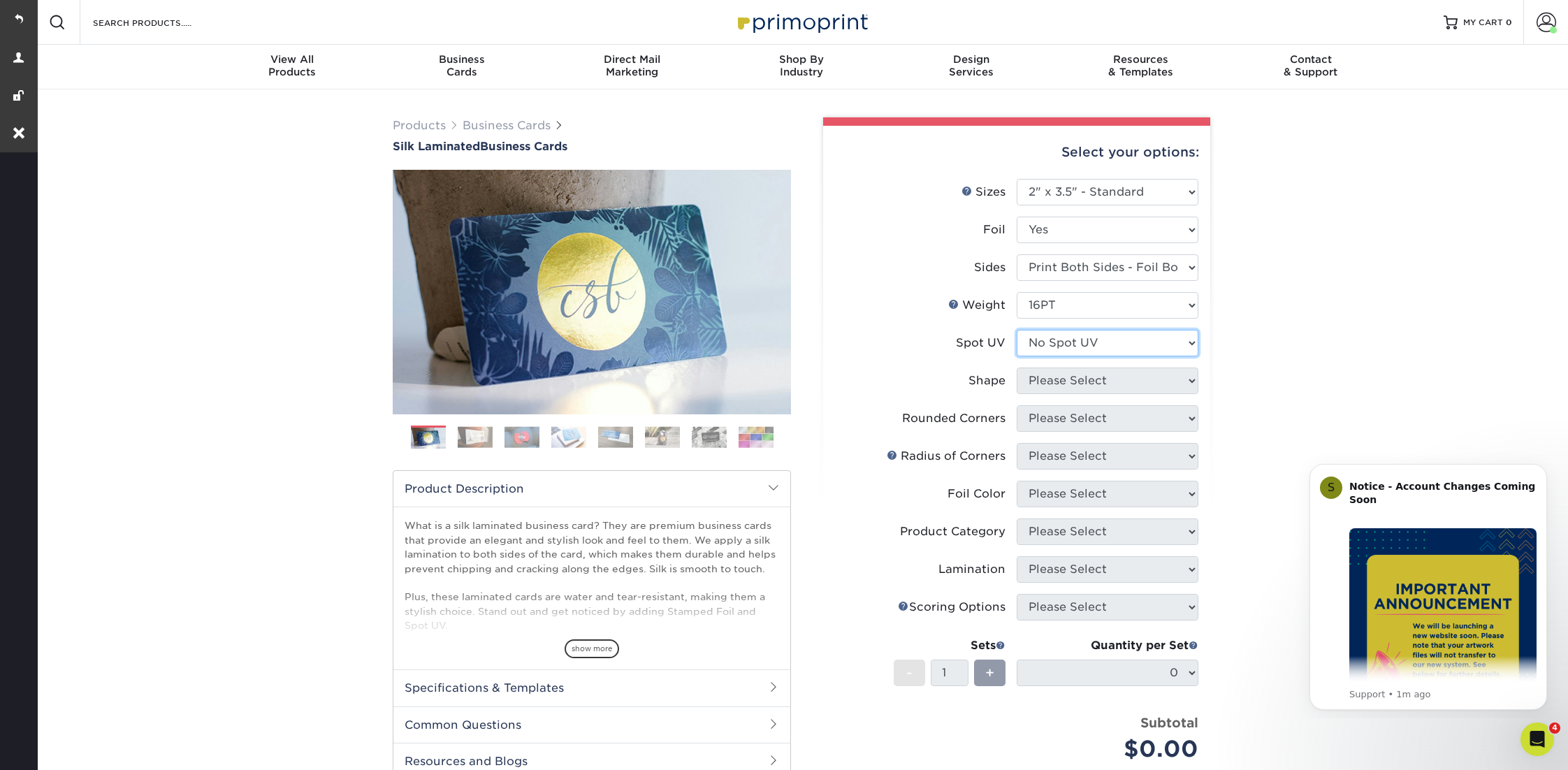
click at [1017, 330] on select "Please Select No Spot UV Front and Back (Both Sides) Front Only Back Only" at bounding box center [1108, 343] width 182 height 27
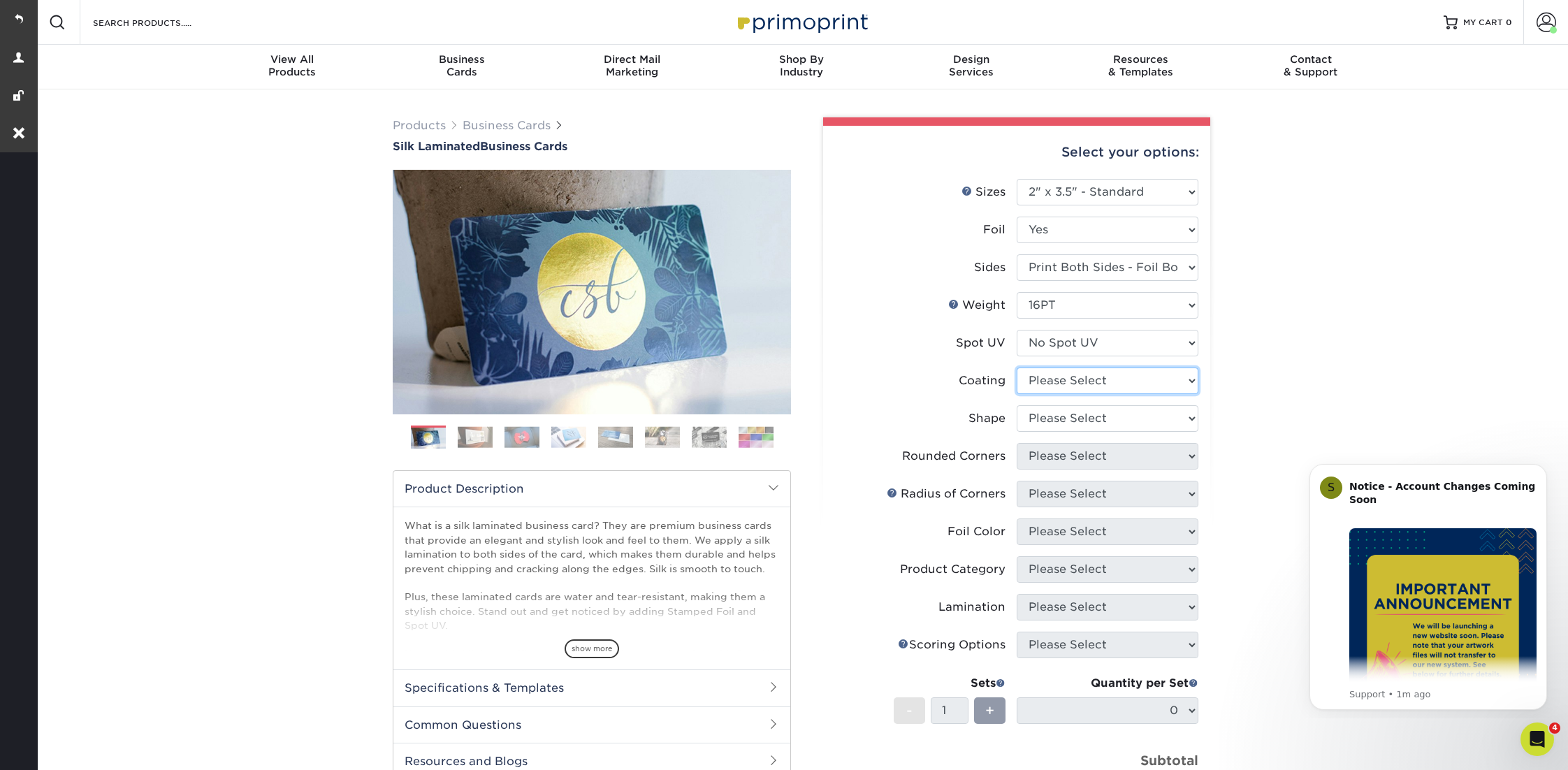
click at [1048, 384] on select at bounding box center [1108, 381] width 182 height 27
select select "3e7618de-abca-4bda-9f97-8b9129e913d8"
click at [1017, 368] on select at bounding box center [1108, 381] width 182 height 27
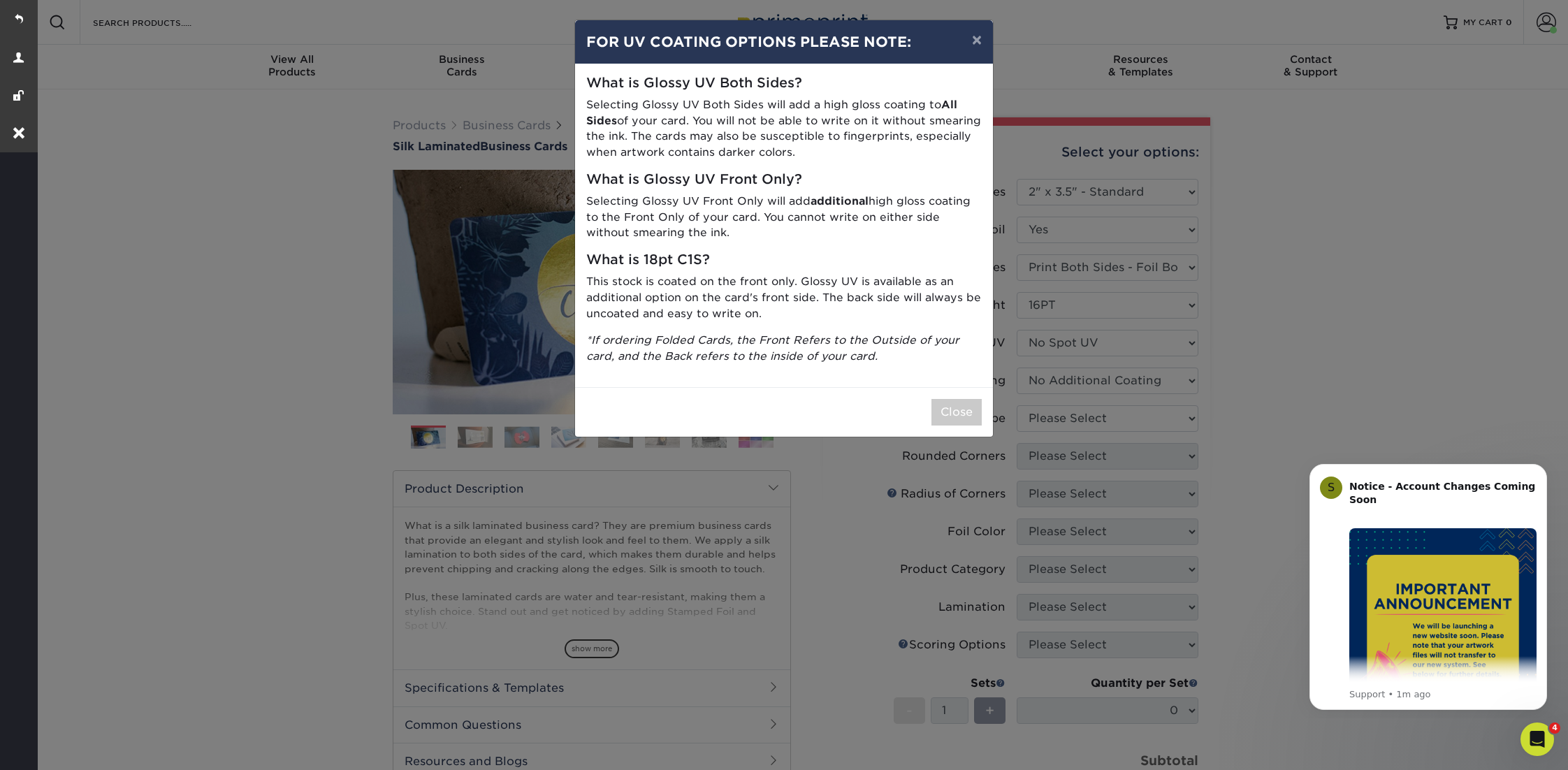
click at [966, 427] on div "Close" at bounding box center [783, 412] width 418 height 50
click at [965, 415] on button "Close" at bounding box center [957, 413] width 51 height 27
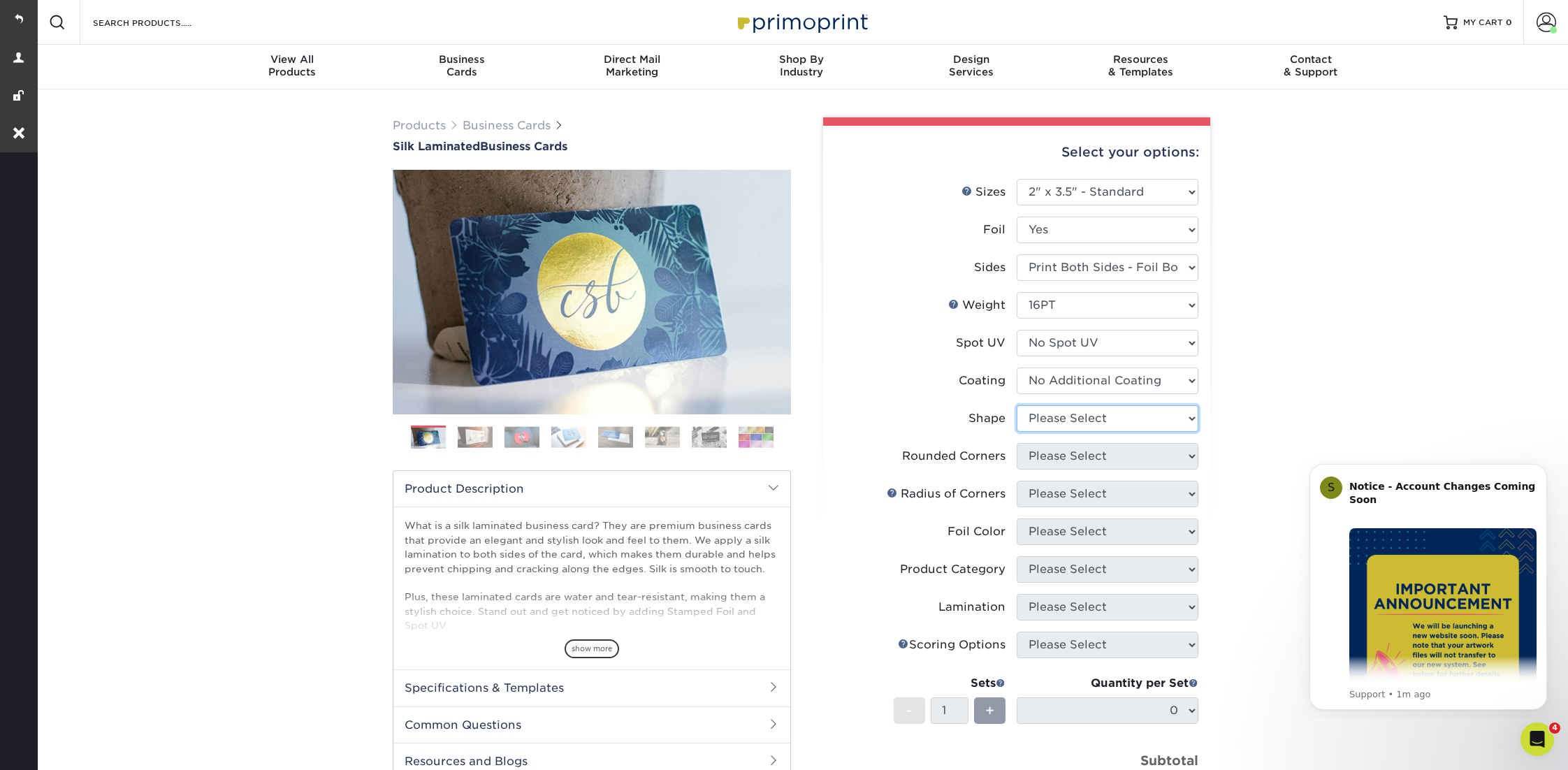
click at [1108, 405] on select "Please Select Standard" at bounding box center [1108, 419] width 182 height 27
select select "standard"
click at [1017, 405] on select "Please Select Standard" at bounding box center [1108, 419] width 182 height 27
click at [1071, 456] on select "Please Select Yes - Round 2 Corners Yes - Round 4 Corners No" at bounding box center [1108, 456] width 182 height 27
click at [1017, 443] on select "Please Select Yes - Round 2 Corners Yes - Round 4 Corners No" at bounding box center [1108, 456] width 182 height 27
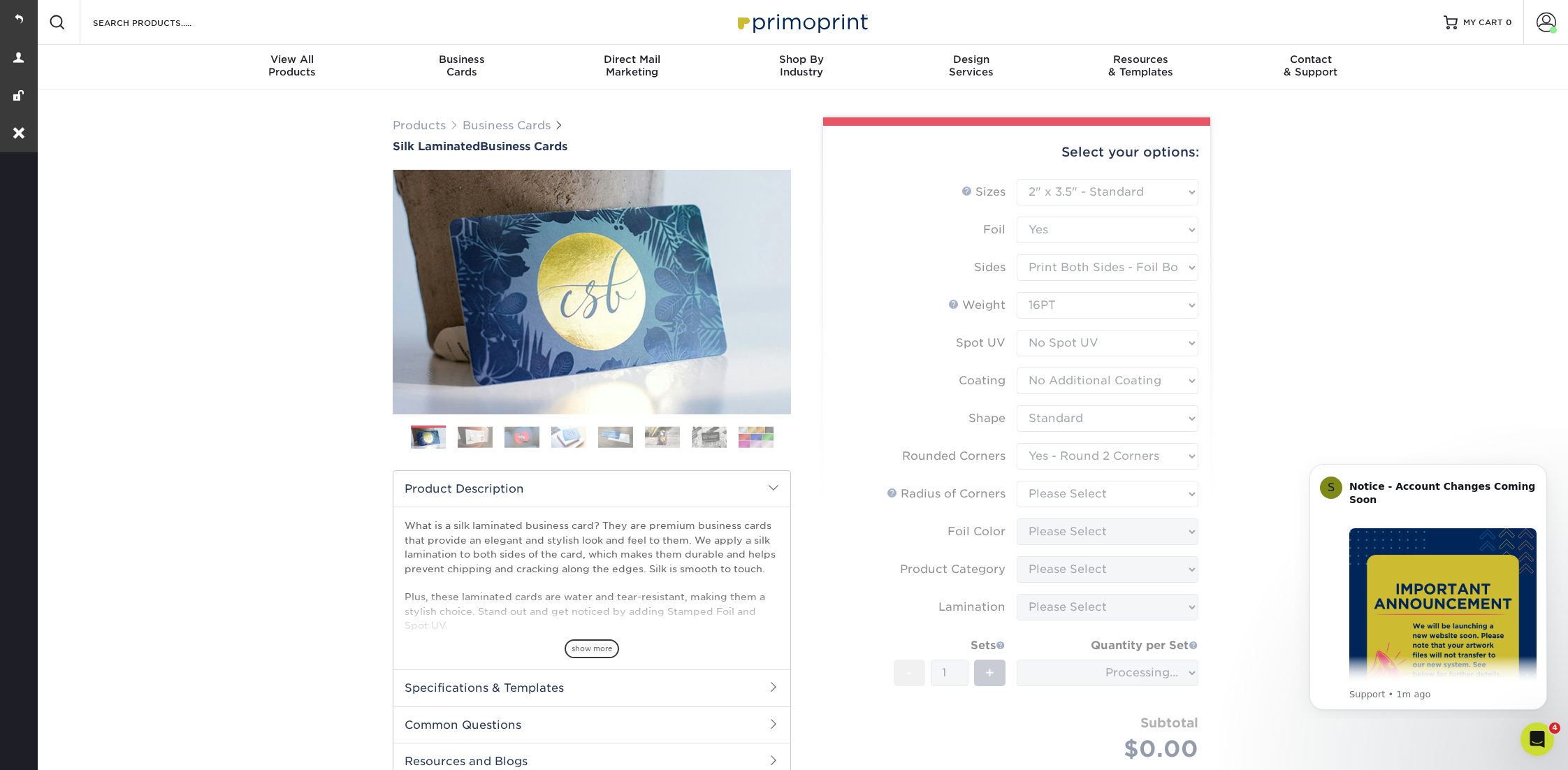
click at [1070, 452] on form "Sizes Help Sizes Please Select 1.5" x 3.5" - Mini 1.75" x 3.5" - Mini 2" x 2" -…" at bounding box center [1017, 486] width 365 height 616
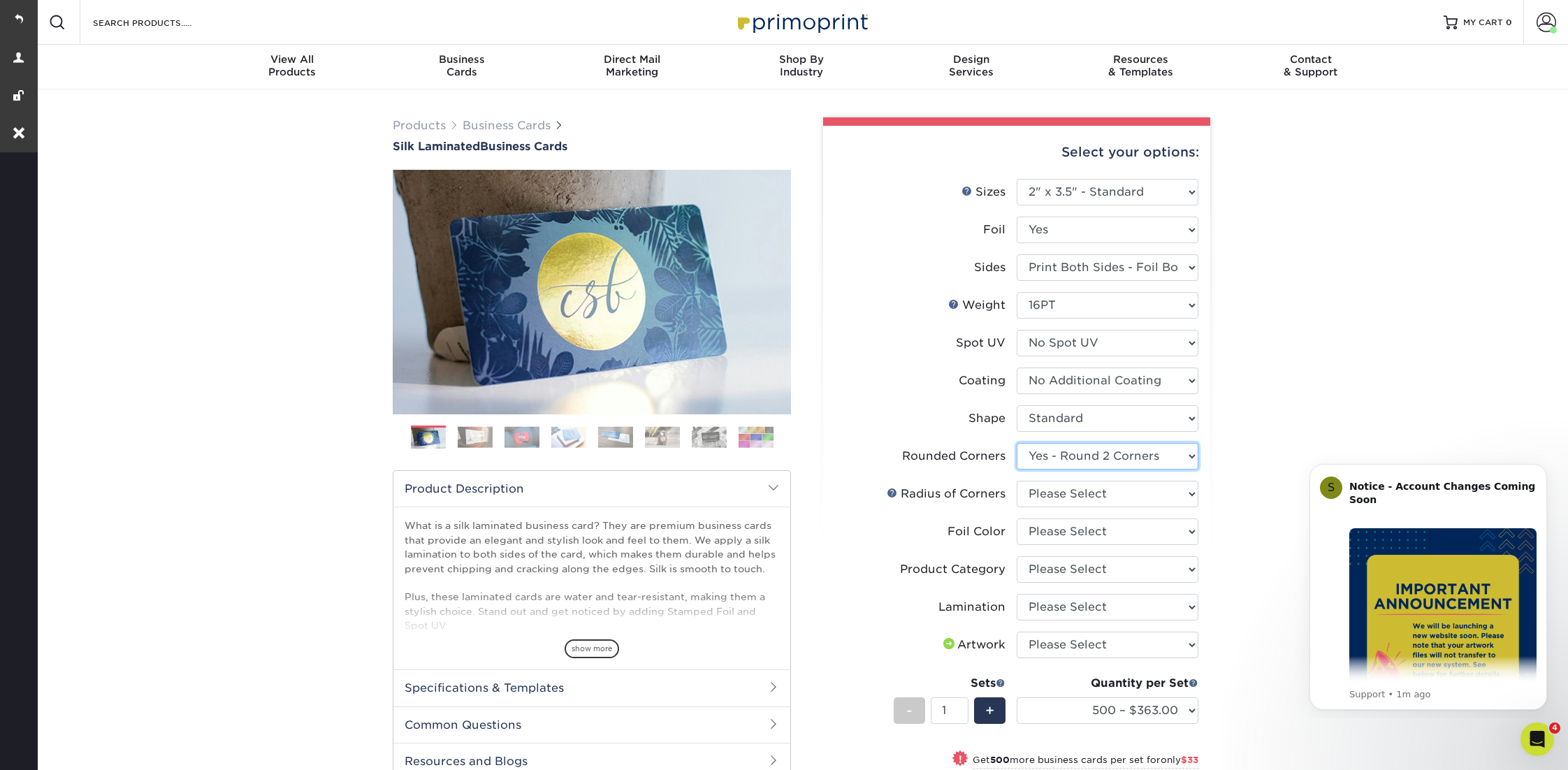
click at [1183, 455] on select "Please Select Yes - Round 2 Corners Yes - Round 4 Corners No" at bounding box center [1108, 456] width 182 height 27
select select "0"
click at [1017, 443] on select "Please Select Yes - Round 2 Corners Yes - Round 4 Corners No" at bounding box center [1108, 456] width 182 height 27
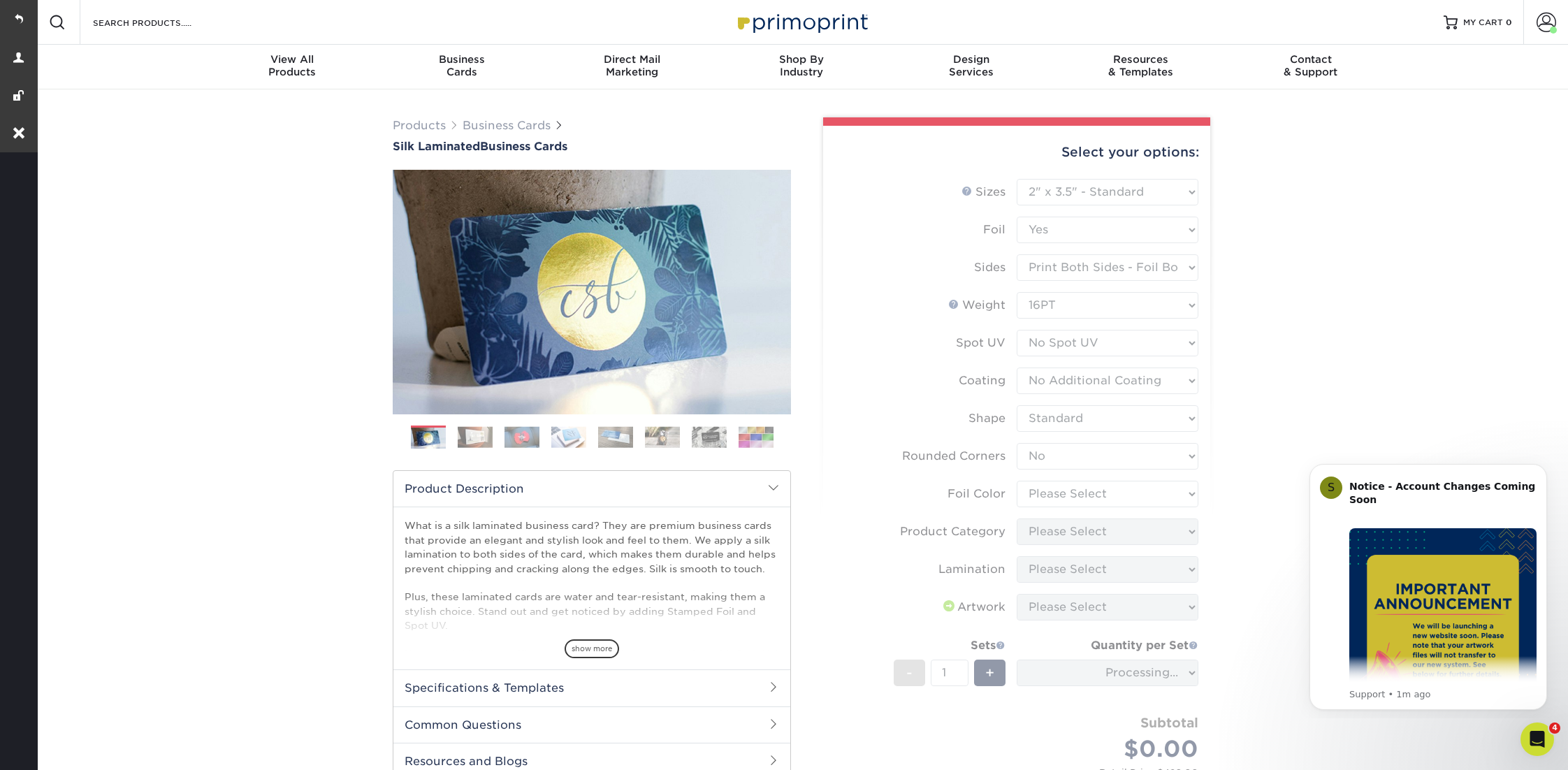
click at [1057, 482] on form "Sizes Help Sizes Please Select 1.5" x 3.5" - Mini 1.75" x 3.5" - Mini 2" x 2" -…" at bounding box center [1017, 493] width 365 height 629
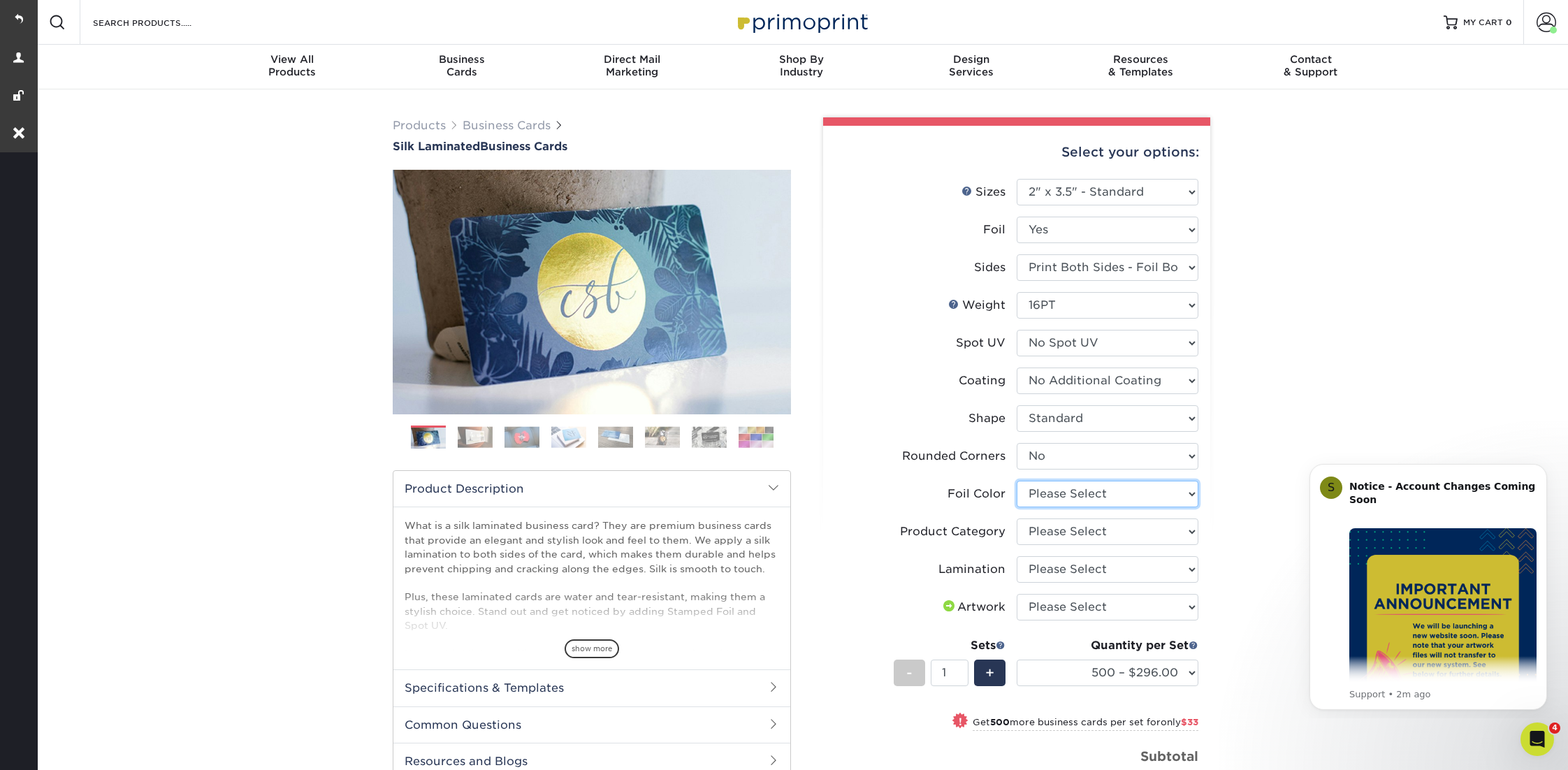
click at [1057, 497] on select "Please Select Silver Foil Black Foil Blue Foil Copper Foil Gold Foil Red Foil R…" at bounding box center [1108, 494] width 182 height 27
select select "acffa4a5-22f9-4585-ba3f-0adaa54b8c85"
click at [1017, 481] on select "Please Select Silver Foil Black Foil Blue Foil Copper Foil Gold Foil Red Foil R…" at bounding box center [1108, 494] width 182 height 27
click at [1046, 525] on select "Please Select Business Cards" at bounding box center [1108, 532] width 182 height 27
select select "3b5148f1-0588-4f88-a218-97bcfdce65c1"
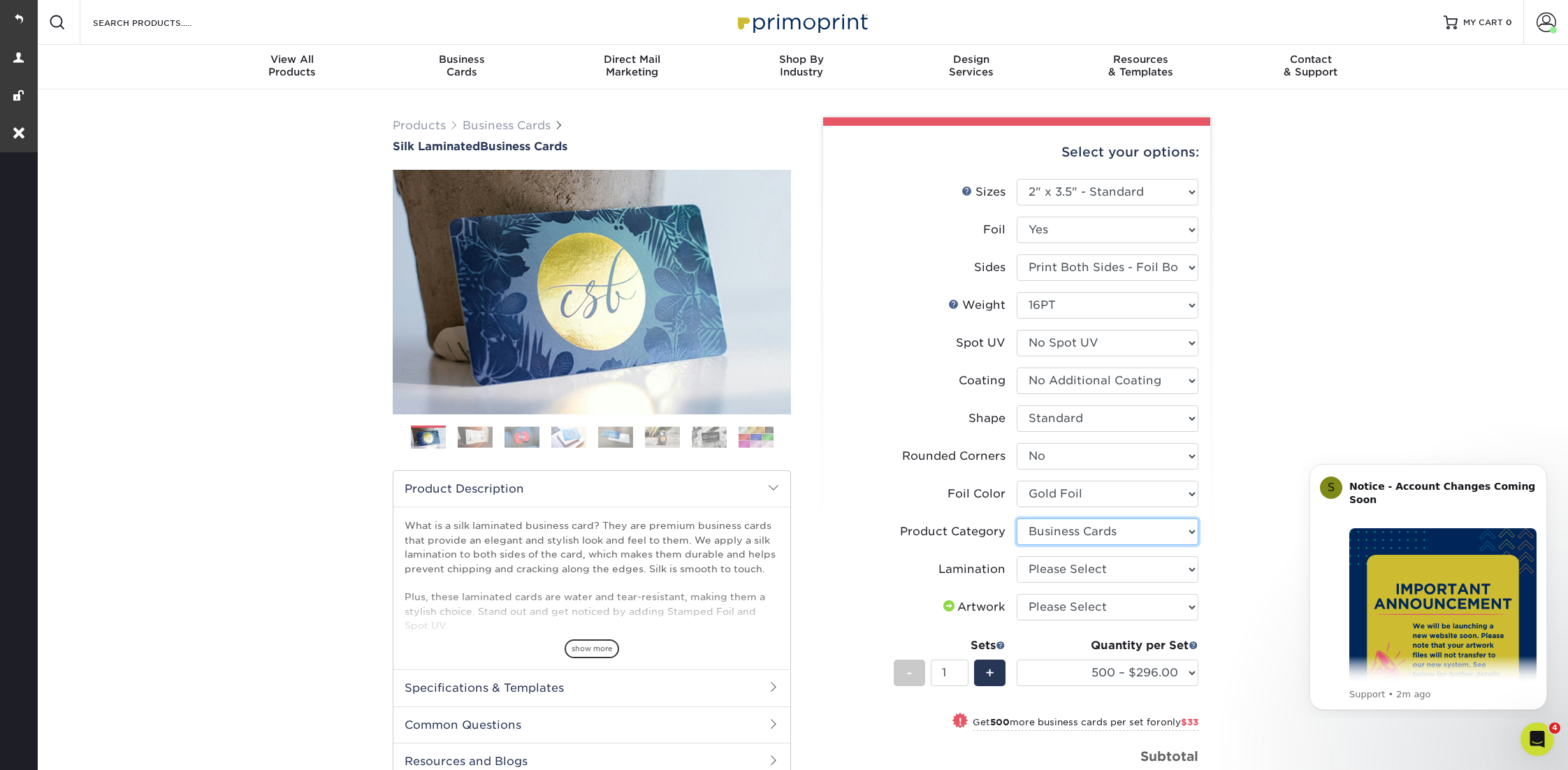
click at [1017, 518] on select "Please Select Business Cards" at bounding box center [1108, 532] width 182 height 27
click at [1048, 571] on select "Please Select Silk" at bounding box center [1108, 570] width 182 height 27
select select "ccacb42f-45f7-42d3-bbd3-7c8421cf37f0"
click at [1017, 556] on select "Please Select Silk" at bounding box center [1108, 570] width 182 height 27
click at [1055, 606] on select "Please Select I will upload files I need a design - $100" at bounding box center [1108, 608] width 182 height 27
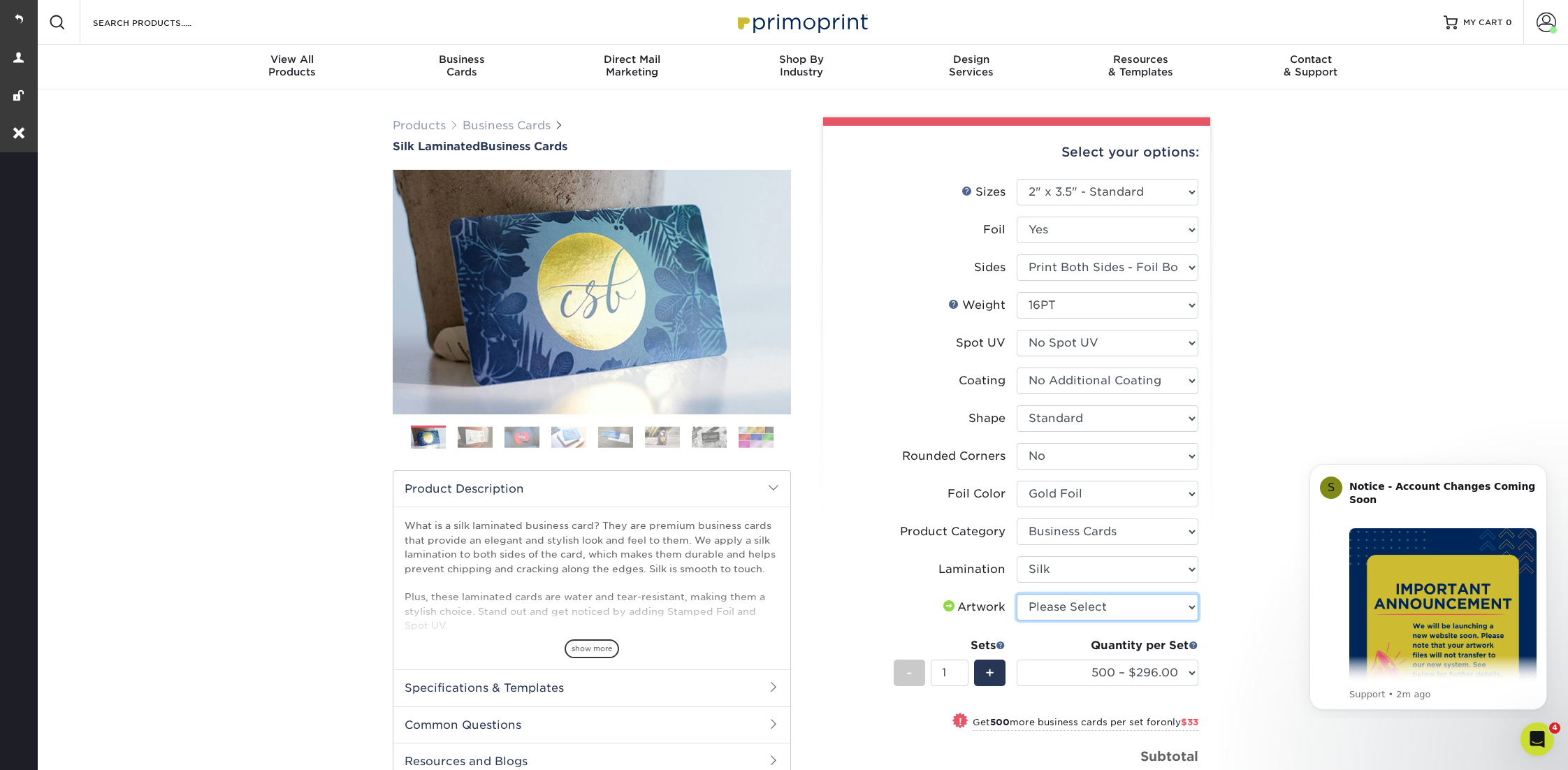
select select "upload"
click at [1017, 594] on select "Please Select I will upload files I need a design - $100" at bounding box center [1108, 608] width 182 height 27
click at [1073, 676] on select "500 – $296.00 1000 – $329.00 2500 – $764.00 5000 – $1432.00" at bounding box center [1108, 673] width 182 height 27
select select "1000 – $329.00"
click at [1017, 660] on select "500 – $296.00 1000 – $329.00 2500 – $764.00 5000 – $1432.00" at bounding box center [1108, 673] width 182 height 27
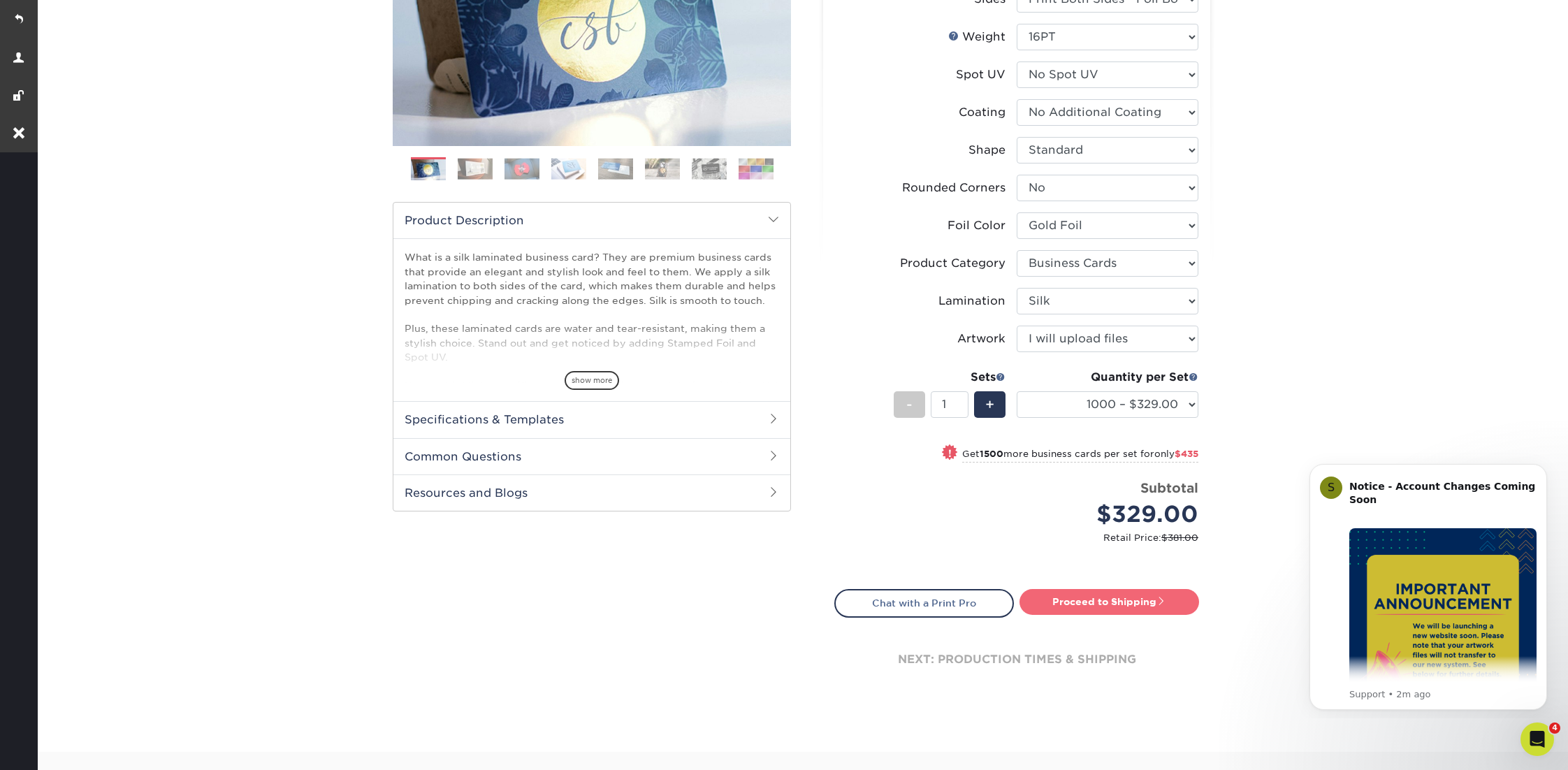
click at [1112, 592] on link "Proceed to Shipping" at bounding box center [1109, 602] width 179 height 25
type input "Set 1"
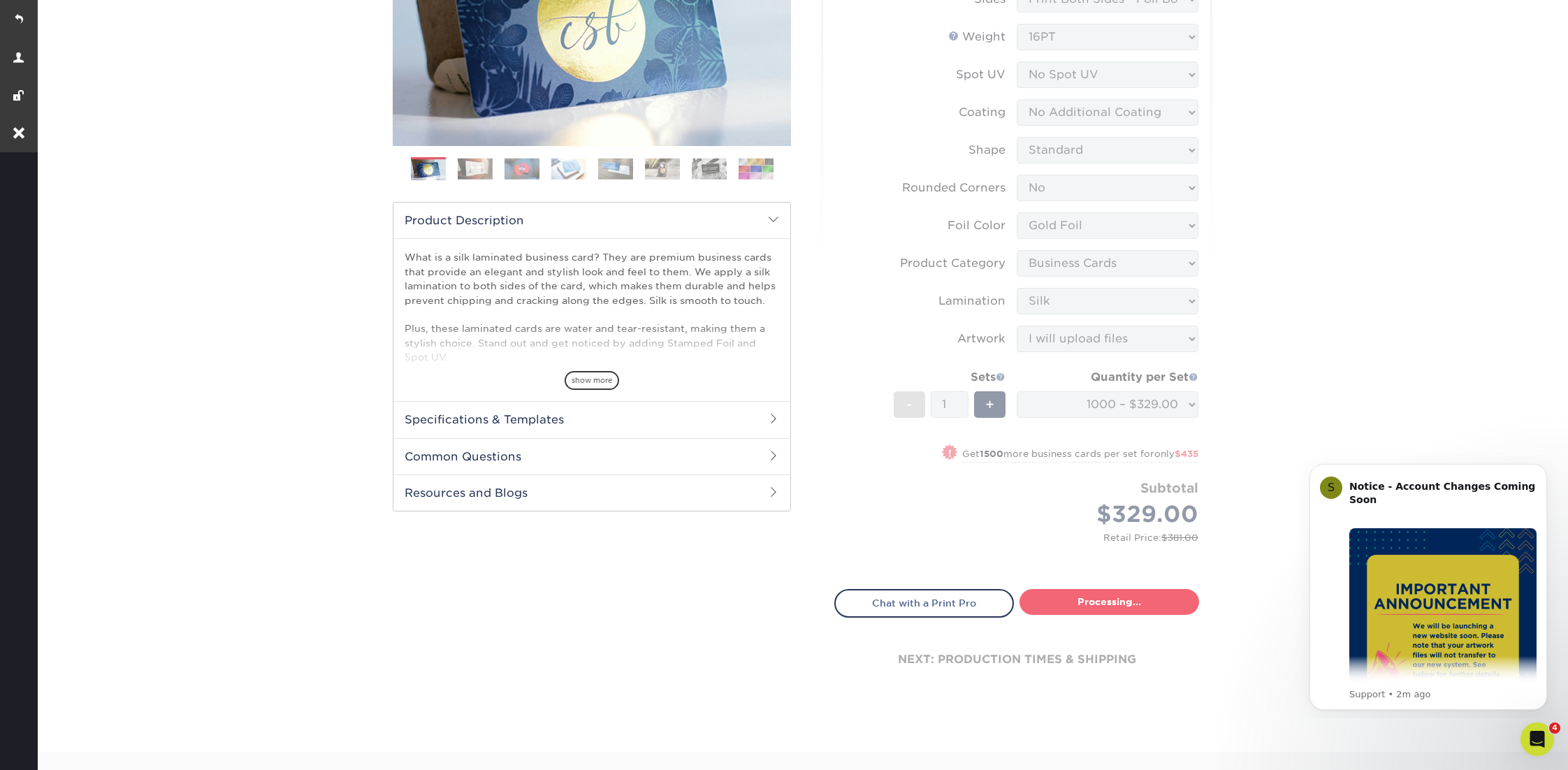
select select "d1a5b5ca-14c9-4fee-90e4-ef5ad1cdeb71"
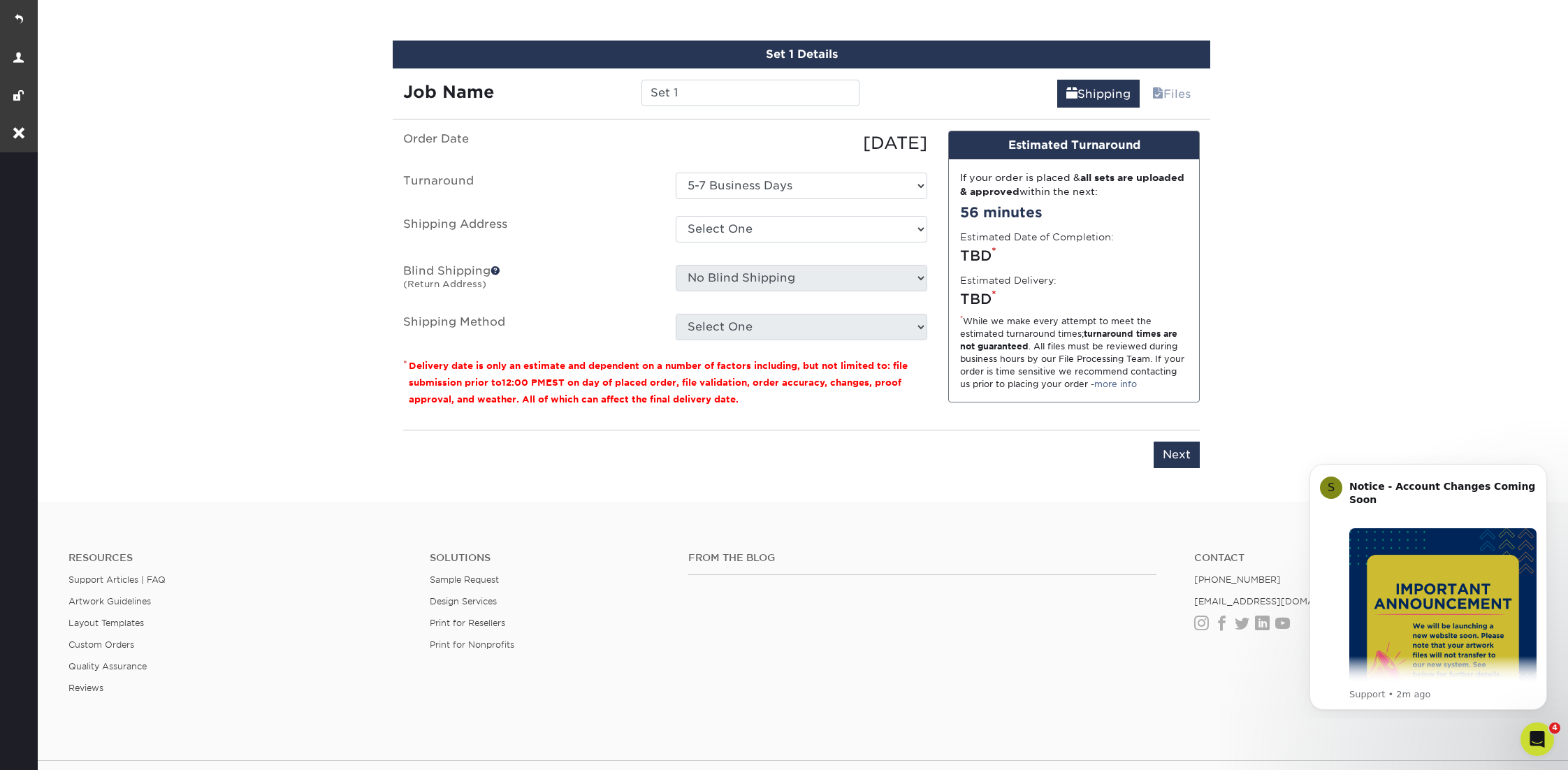
scroll to position [894, 0]
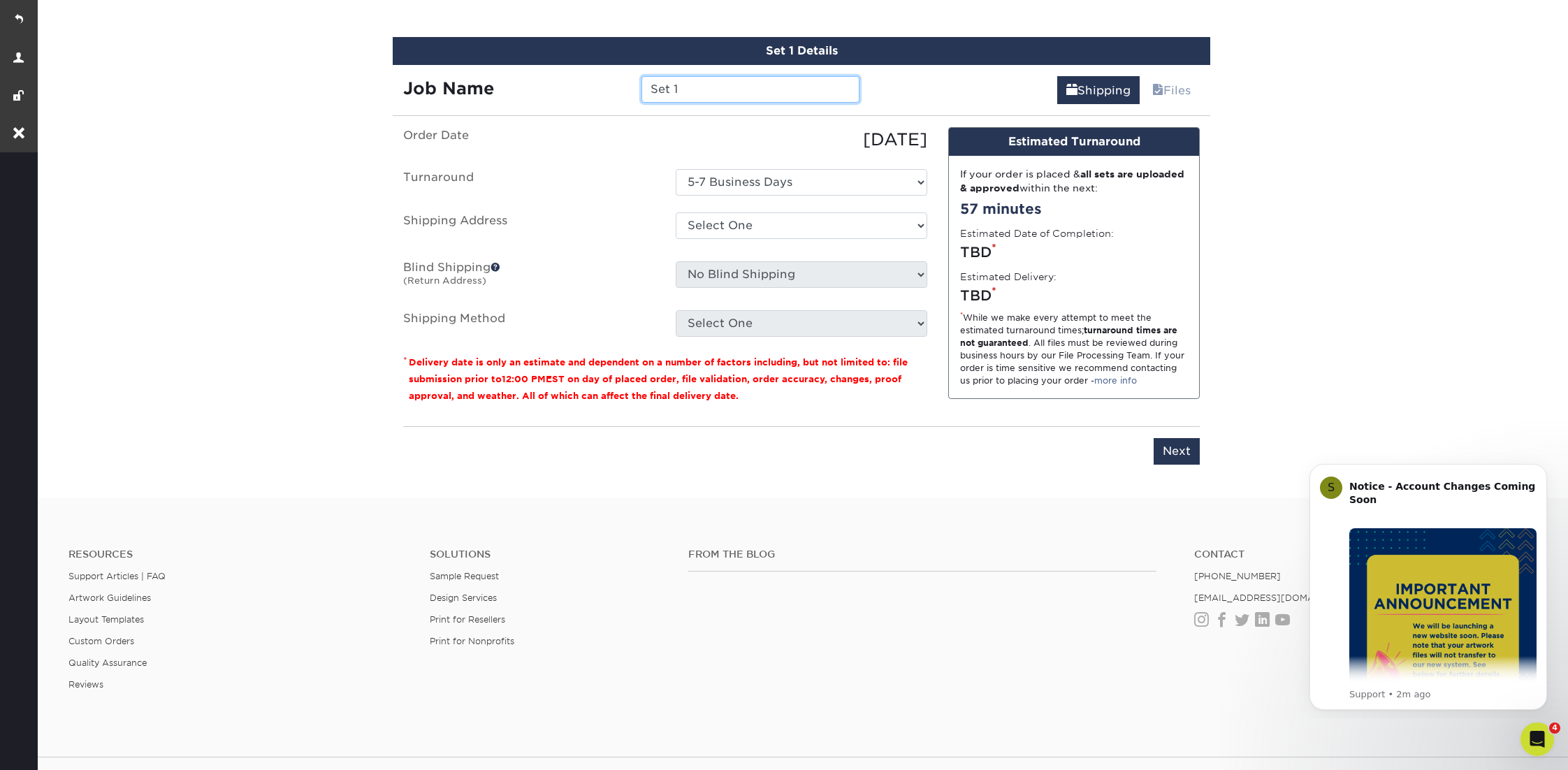
drag, startPoint x: 690, startPoint y: 89, endPoint x: 596, endPoint y: 89, distance: 94.0
click at [596, 89] on div "Job Name Set 1" at bounding box center [631, 89] width 477 height 27
type input "[PERSON_NAME]'s Generic BC"
click at [765, 220] on select "Select One Elizabeth House Nina's- Antiquity Primo Office Xhenis House + Add Ne…" at bounding box center [802, 226] width 252 height 27
select select "253009"
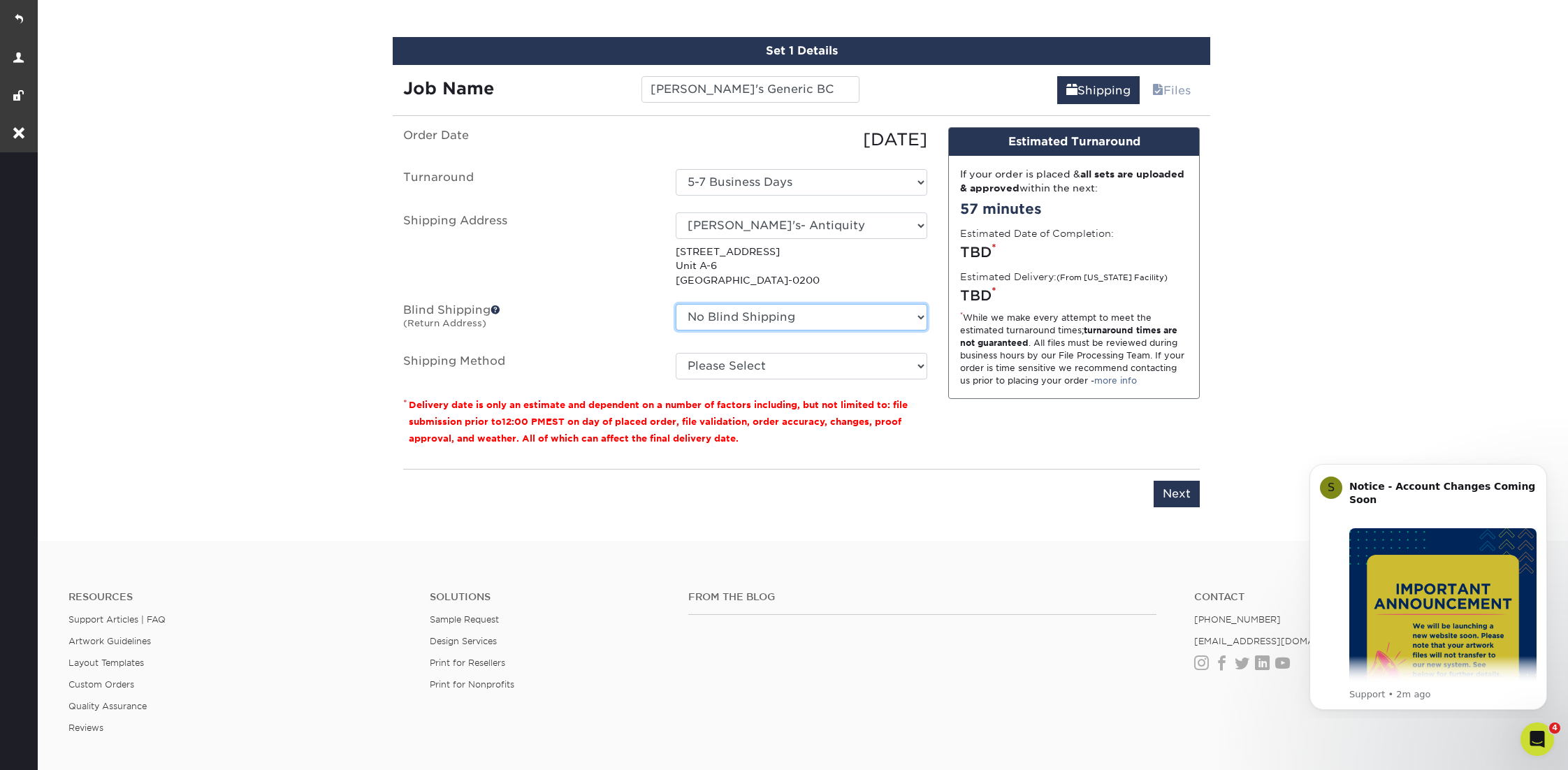
click at [736, 314] on select "No Blind Shipping Elizabeth House Nina's- Antiquity Primo Office Xhenis House +…" at bounding box center [802, 317] width 252 height 27
select select "253009"
click at [676, 304] on select "No Blind Shipping Elizabeth House Nina's- Antiquity Primo Office Xhenis House +…" at bounding box center [802, 317] width 252 height 27
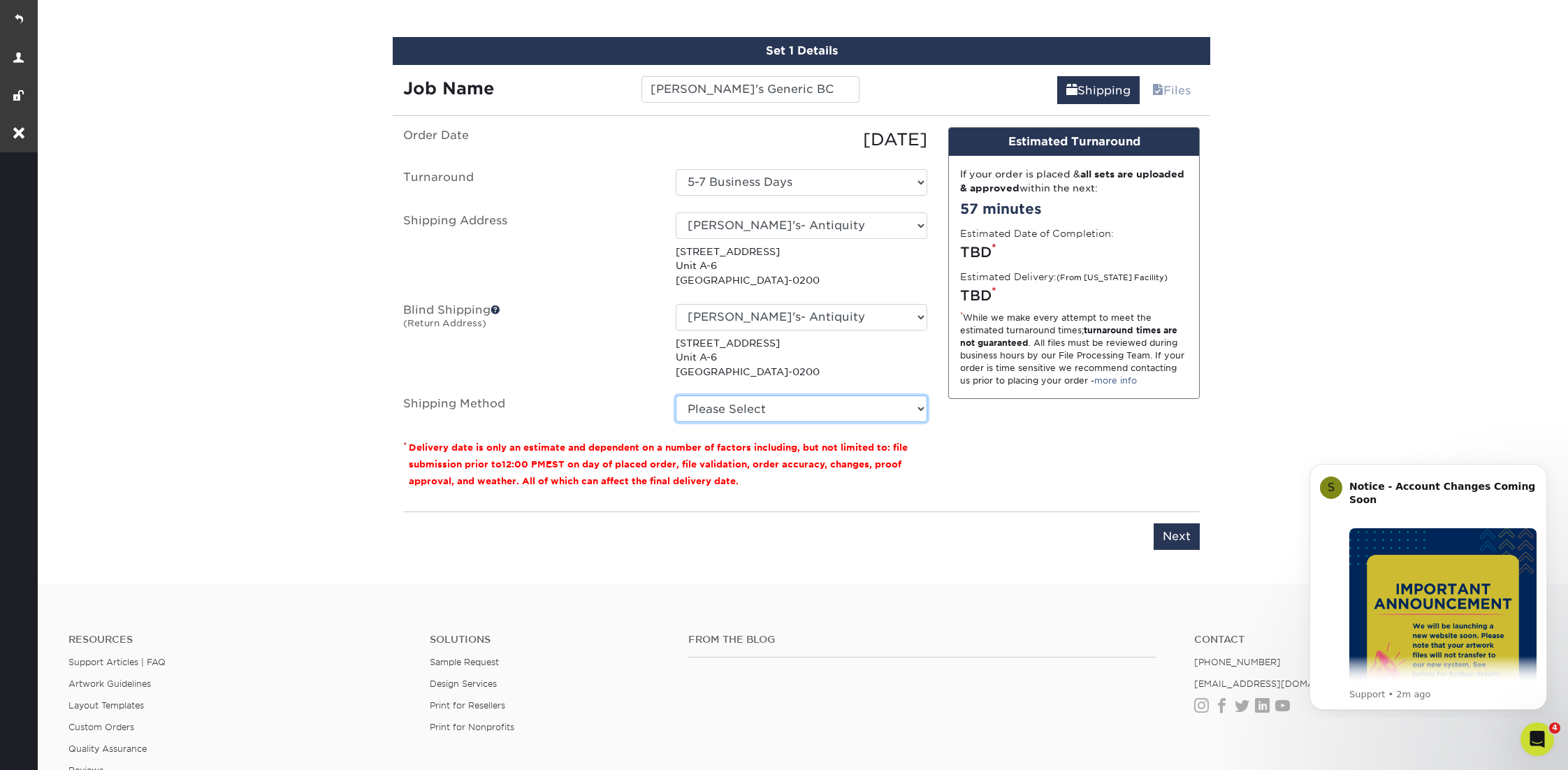
click at [747, 410] on select "Please Select Ground Shipping (+$8.96) 3 Day Shipping Service (+$15.58) 2 Day A…" at bounding box center [802, 409] width 252 height 27
select select "03"
click at [676, 395] on select "Please Select Ground Shipping (+$8.96) 3 Day Shipping Service (+$15.58) 2 Day A…" at bounding box center [802, 409] width 252 height 27
click at [1187, 528] on input "Next" at bounding box center [1176, 537] width 46 height 27
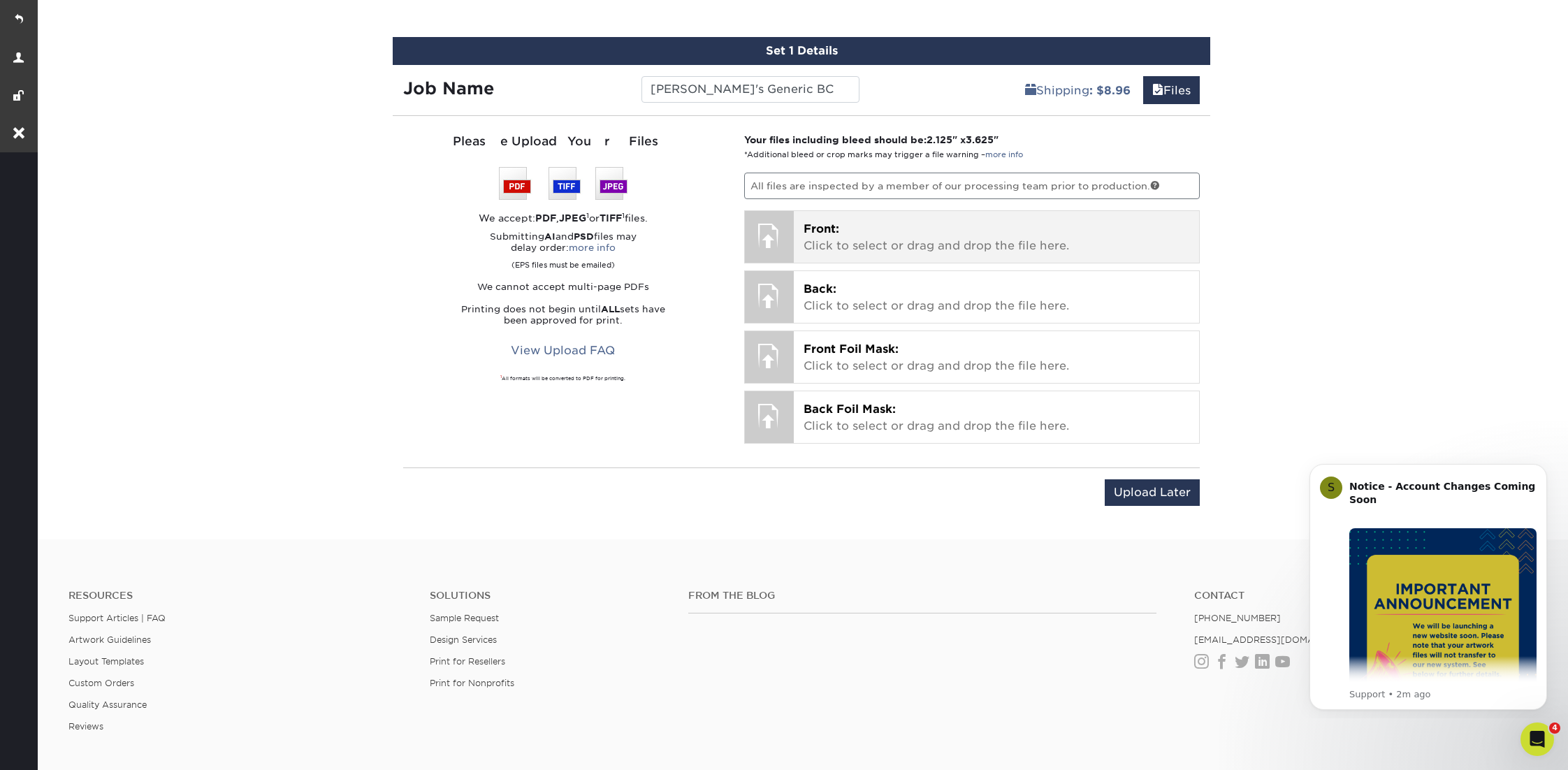
click at [988, 233] on p "Front: Click to select or drag and drop the file here." at bounding box center [996, 238] width 386 height 34
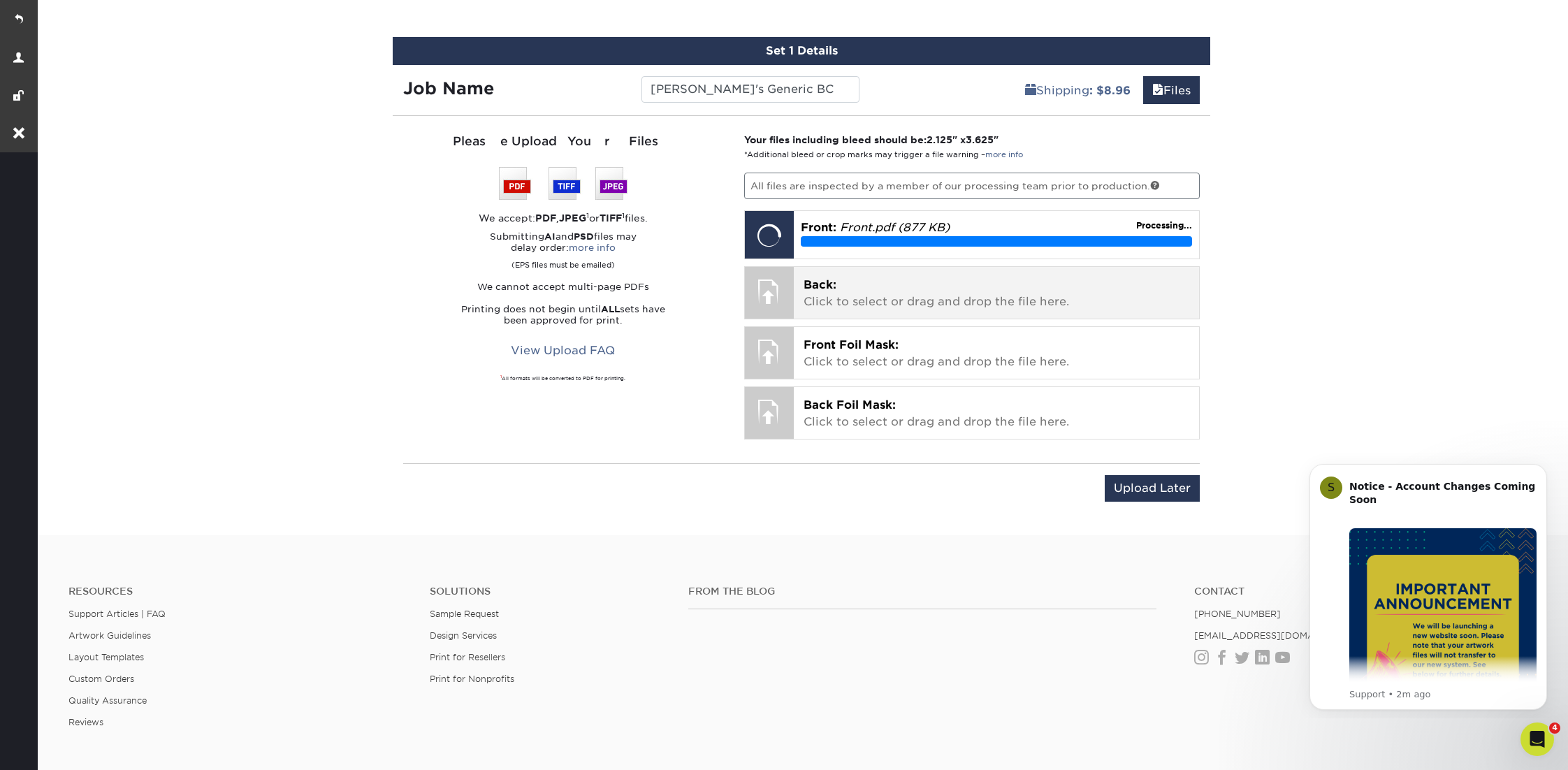
click at [905, 284] on p "Back: Click to select or drag and drop the file here." at bounding box center [996, 293] width 386 height 34
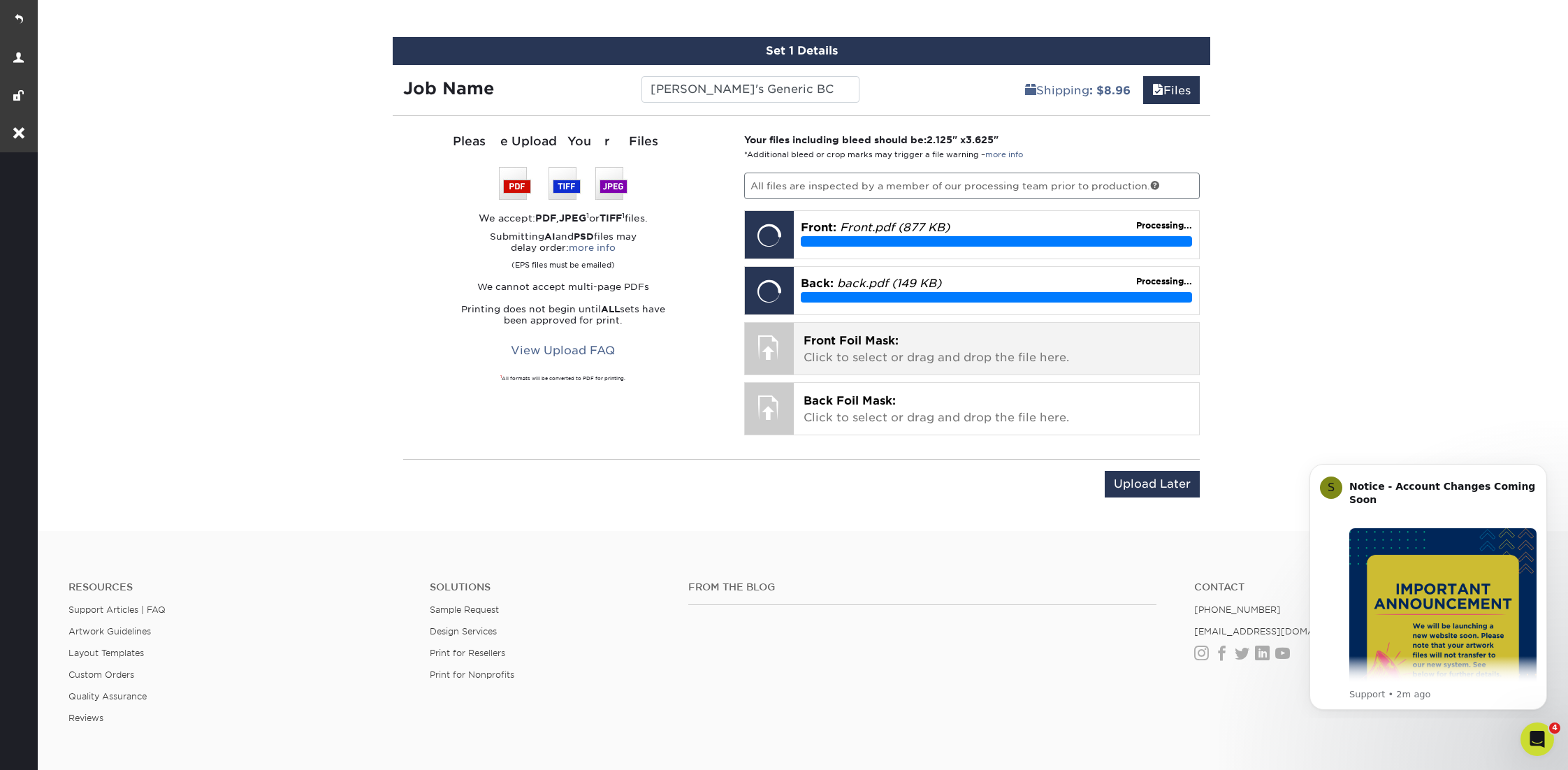
click at [914, 345] on p "Front Foil Mask: Click to select or drag and drop the file here." at bounding box center [996, 349] width 386 height 34
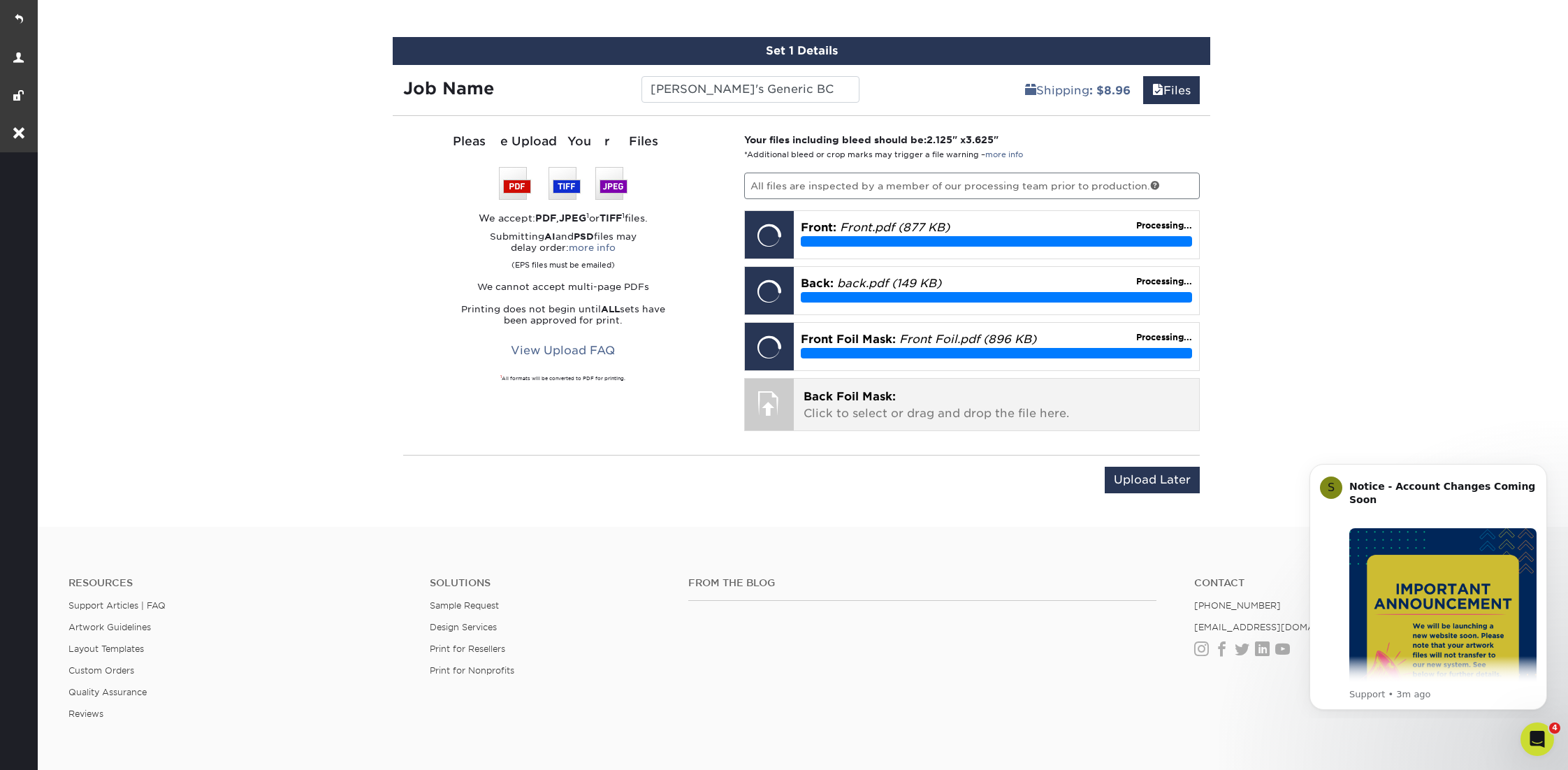
click at [854, 393] on span "Back Foil Mask:" at bounding box center [850, 397] width 92 height 13
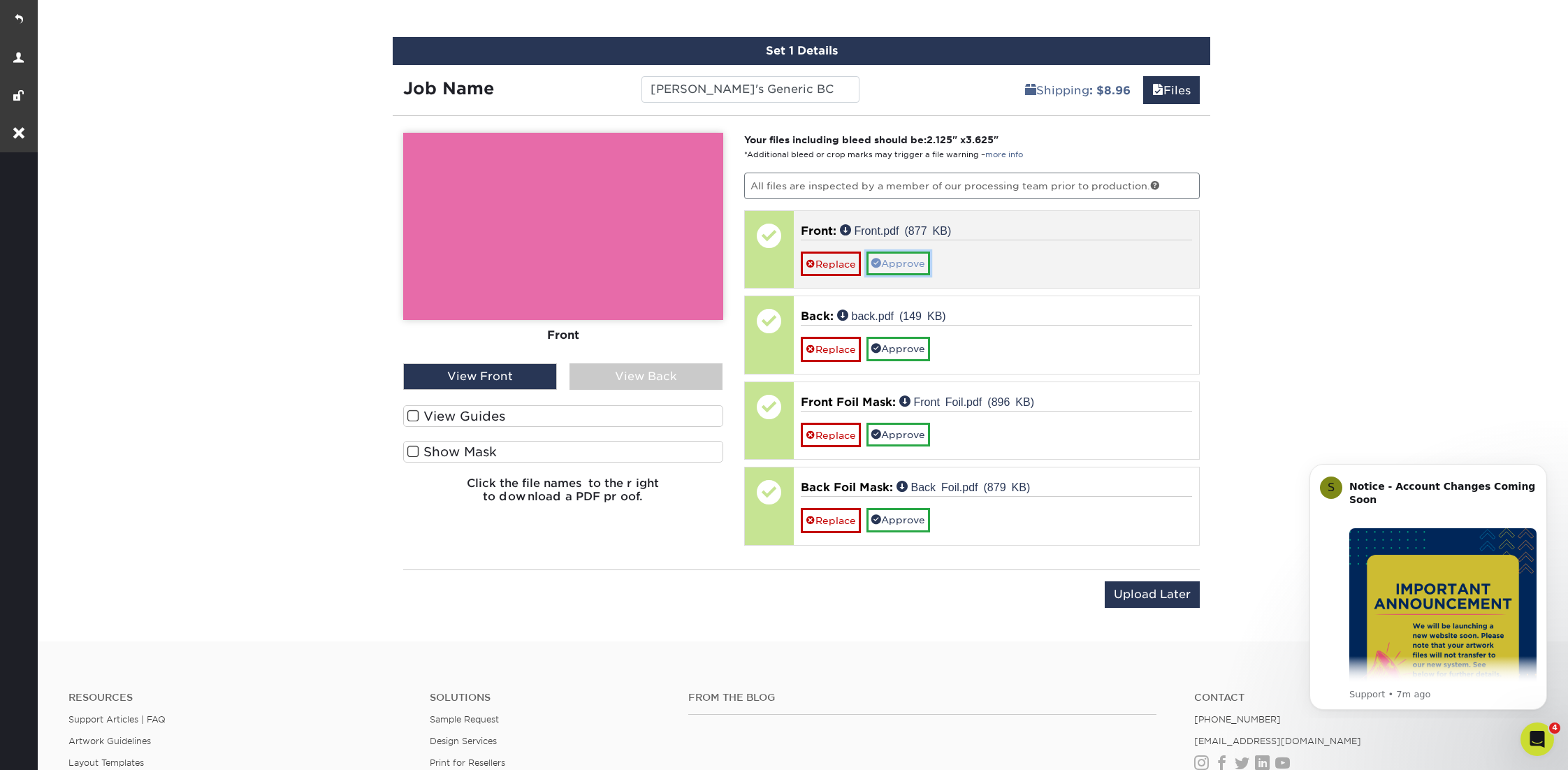
click at [907, 261] on link "Approve" at bounding box center [898, 264] width 63 height 24
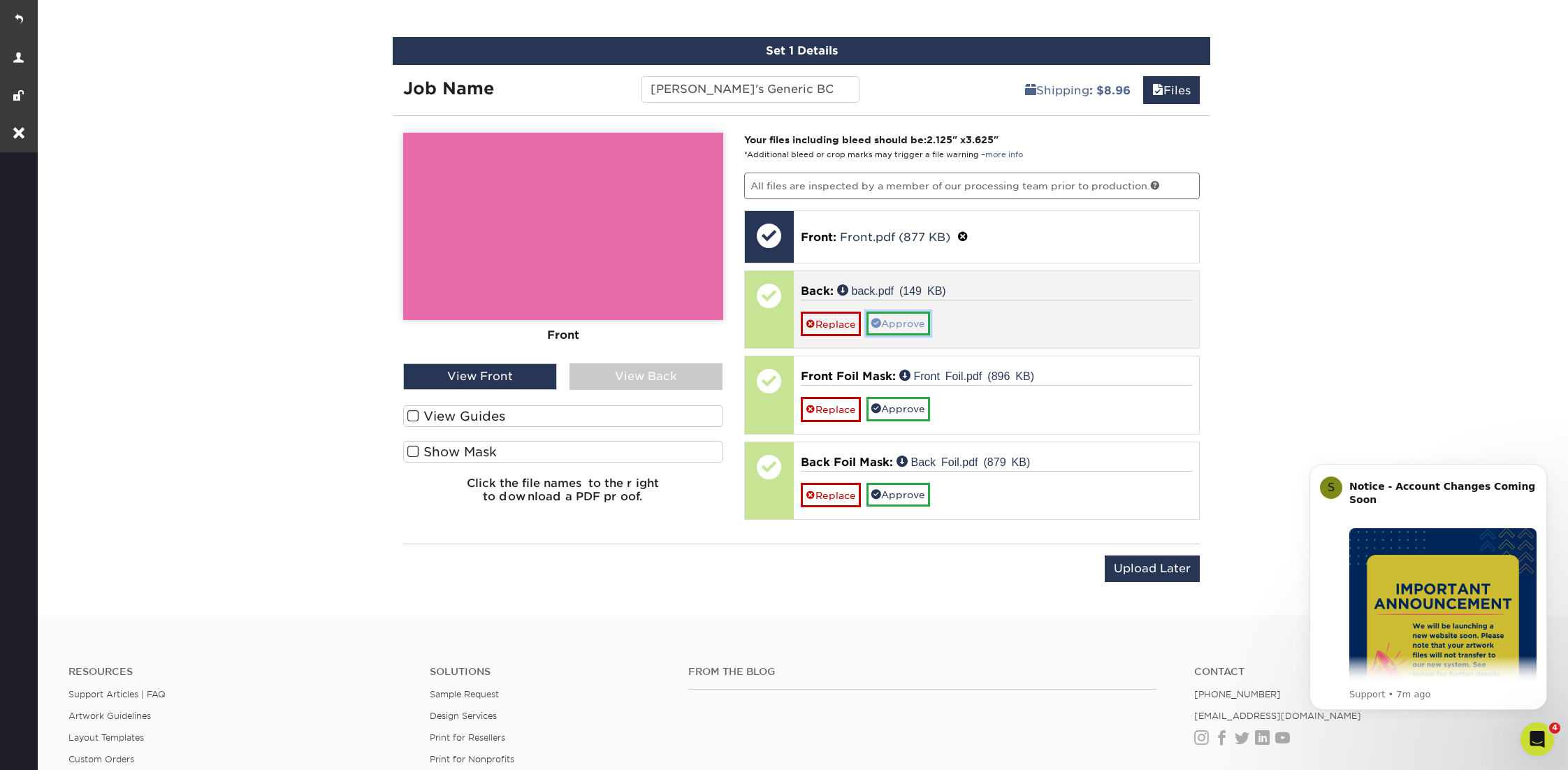
click at [904, 316] on link "Approve" at bounding box center [898, 324] width 63 height 24
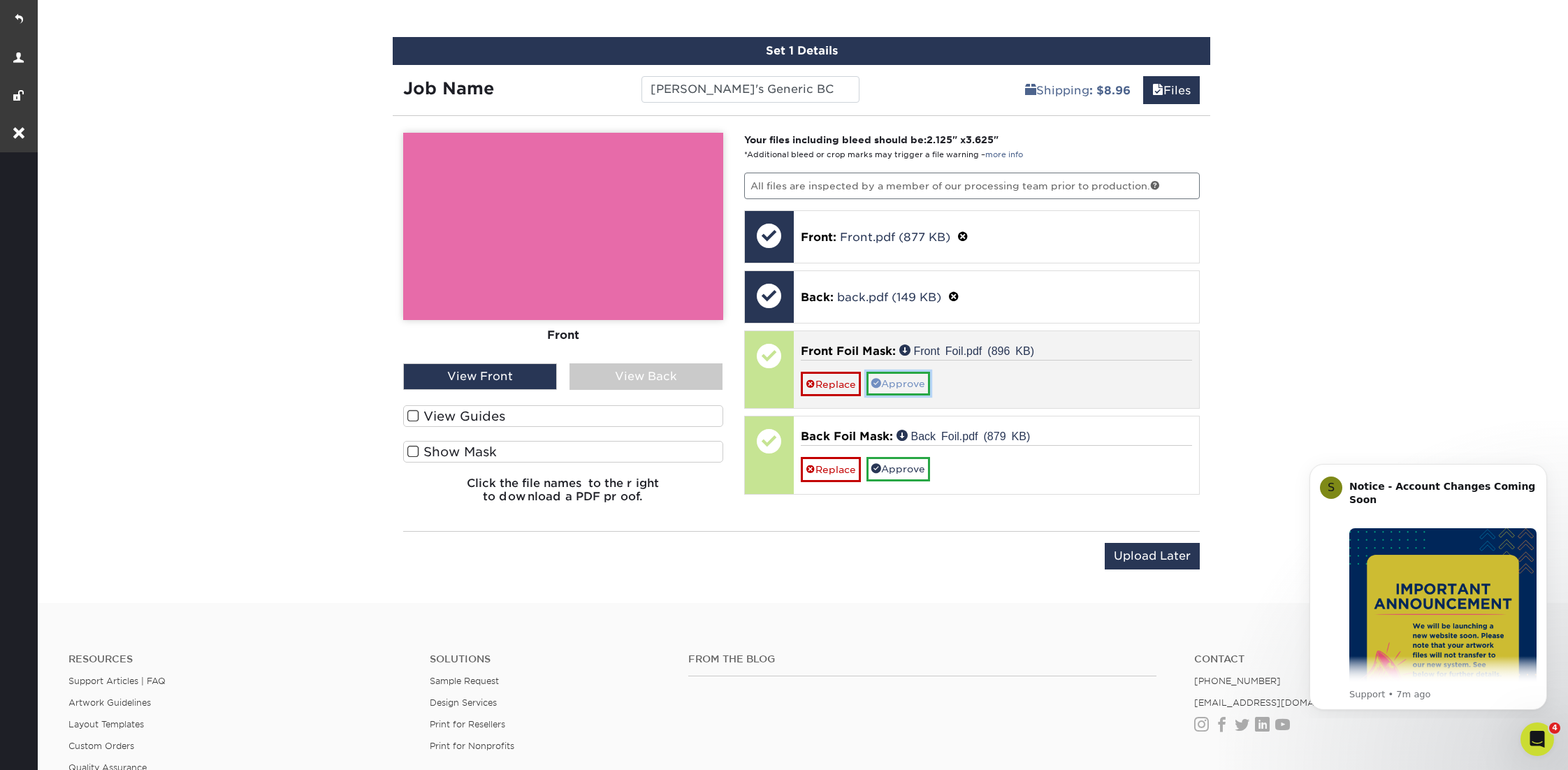
click at [903, 372] on link "Approve" at bounding box center [898, 384] width 63 height 24
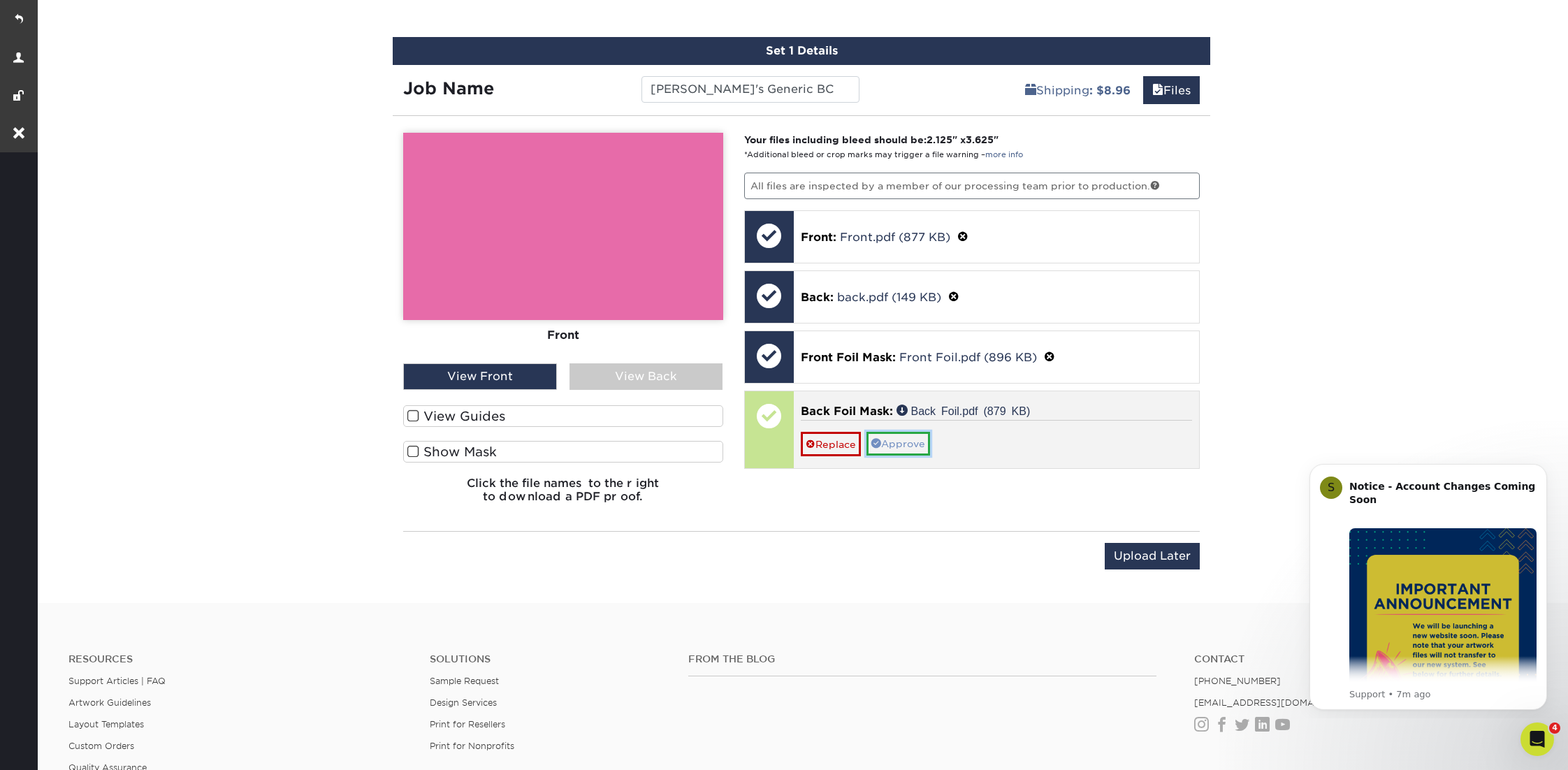
click at [894, 434] on link "Approve" at bounding box center [898, 444] width 63 height 24
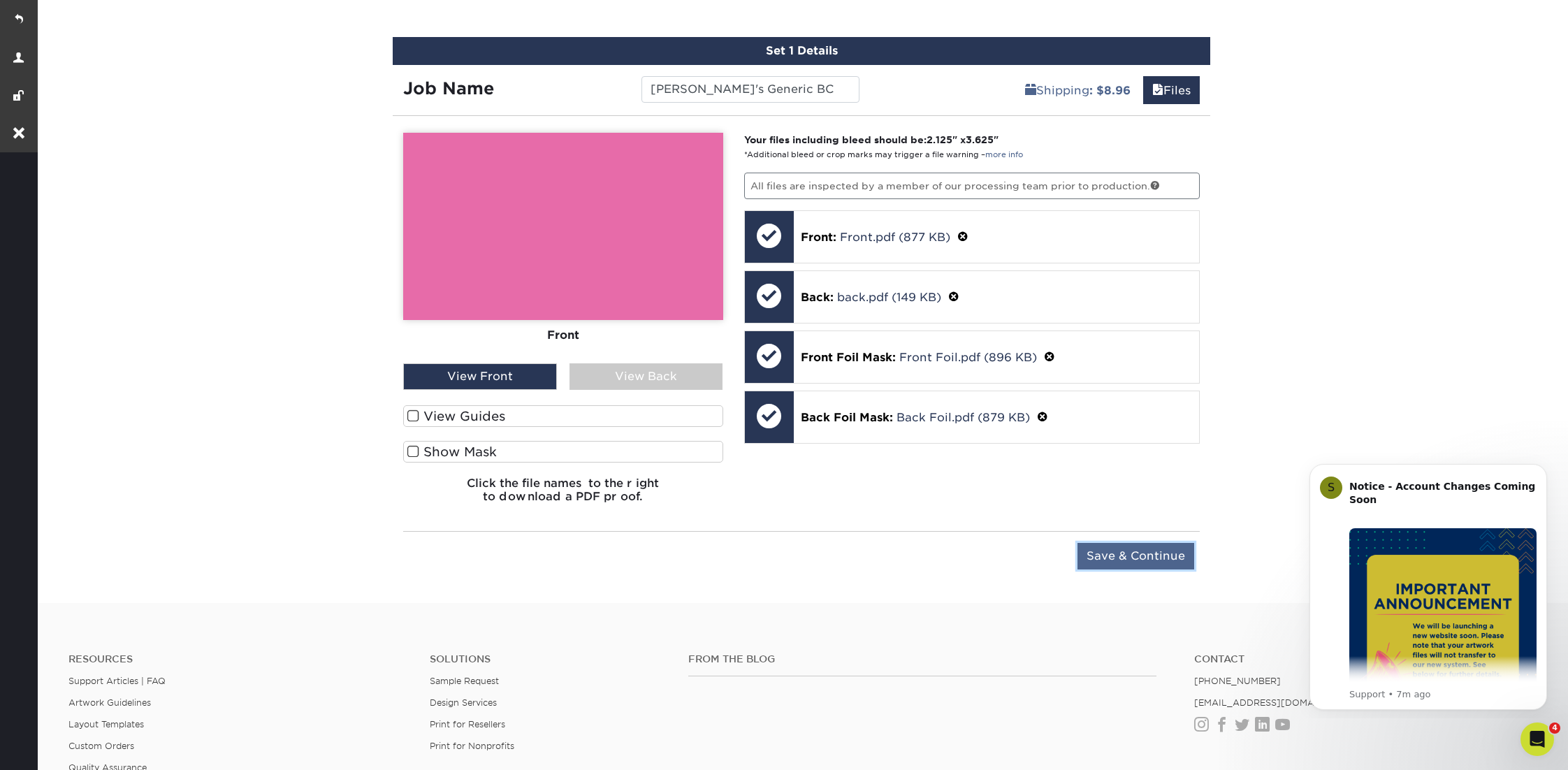
click at [1126, 553] on input "Save & Continue" at bounding box center [1135, 556] width 117 height 27
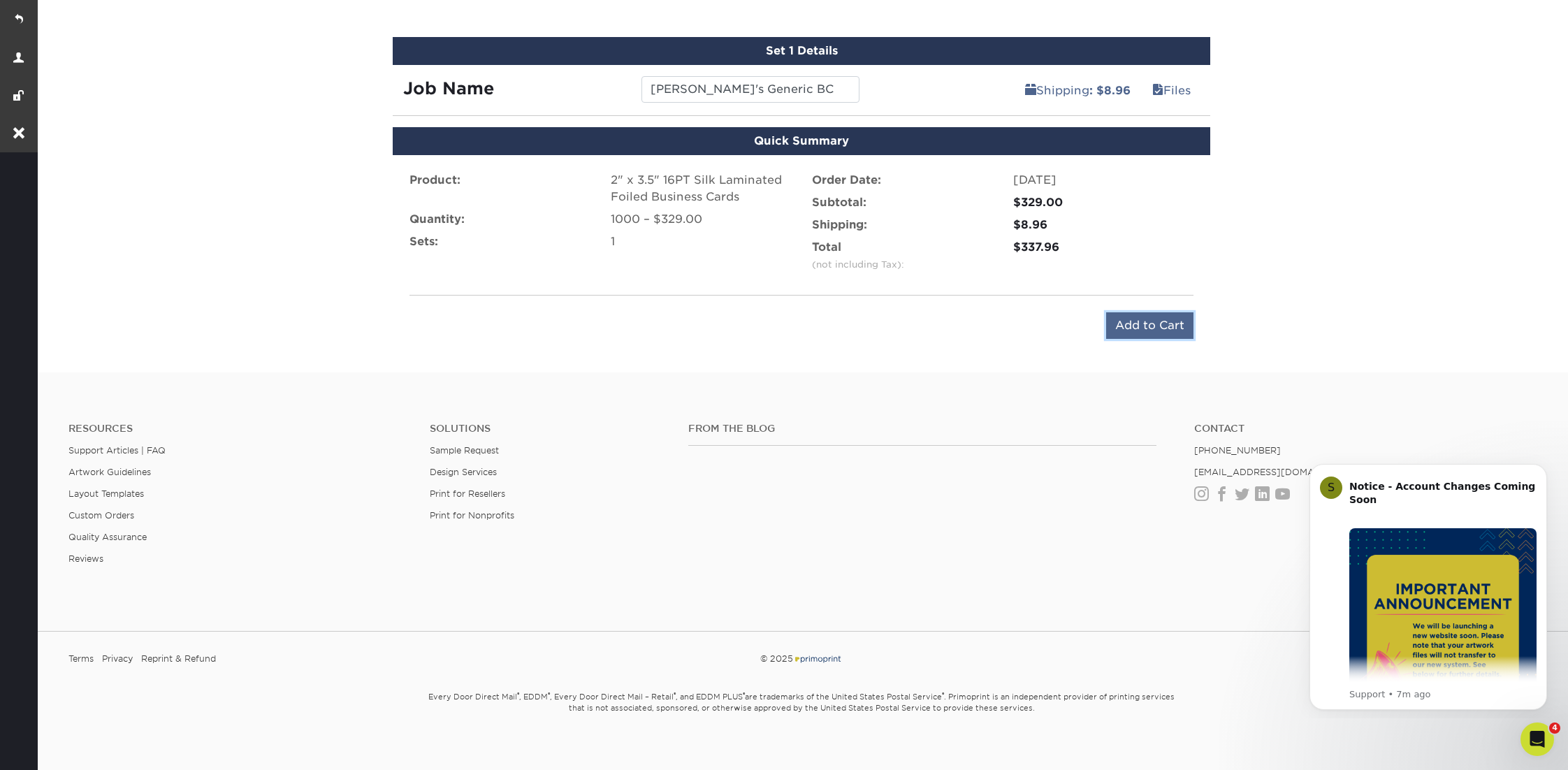
click at [1143, 313] on input "Add to Cart" at bounding box center [1150, 326] width 87 height 27
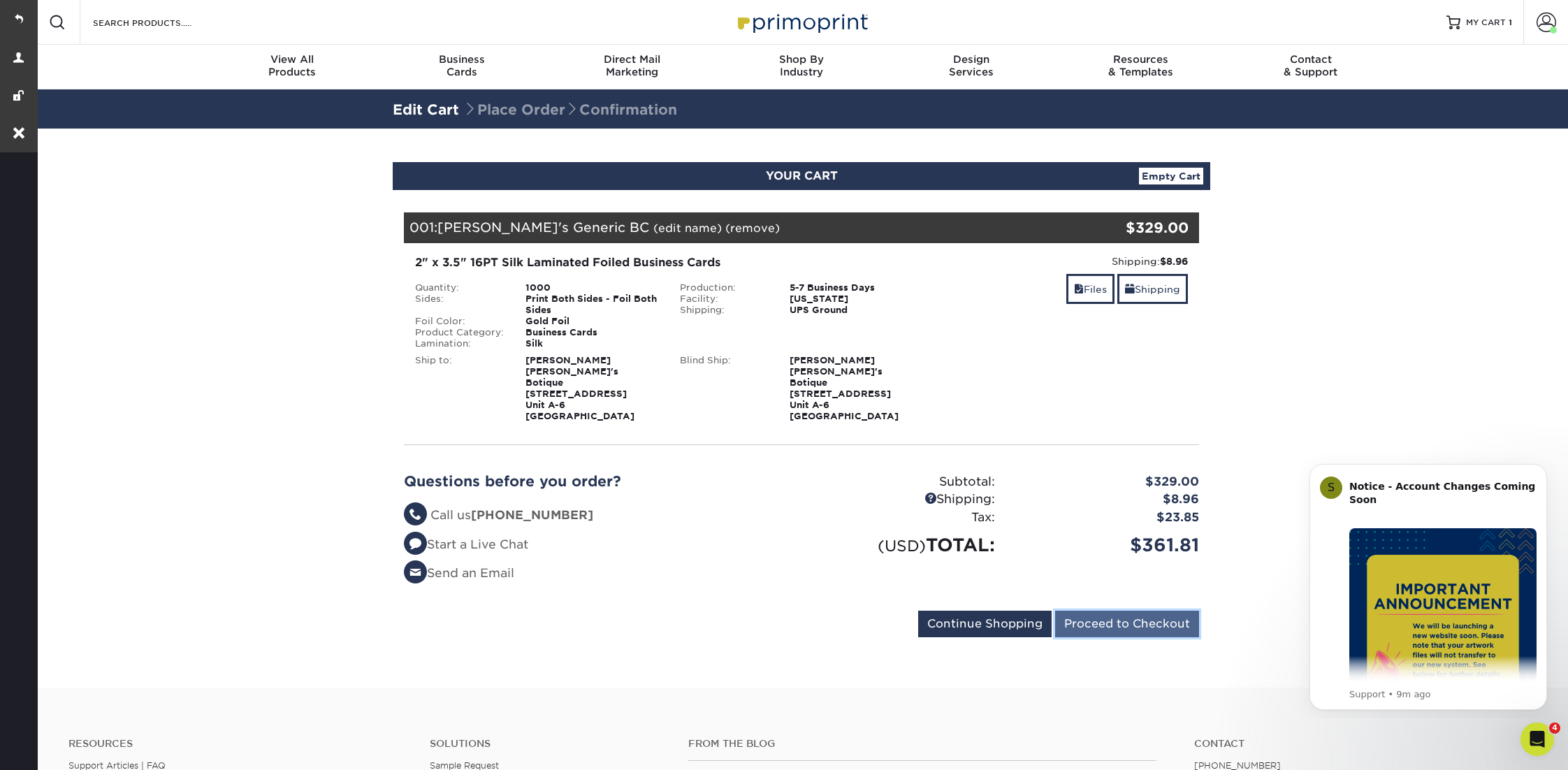
click at [1119, 611] on input "Proceed to Checkout" at bounding box center [1126, 624] width 144 height 27
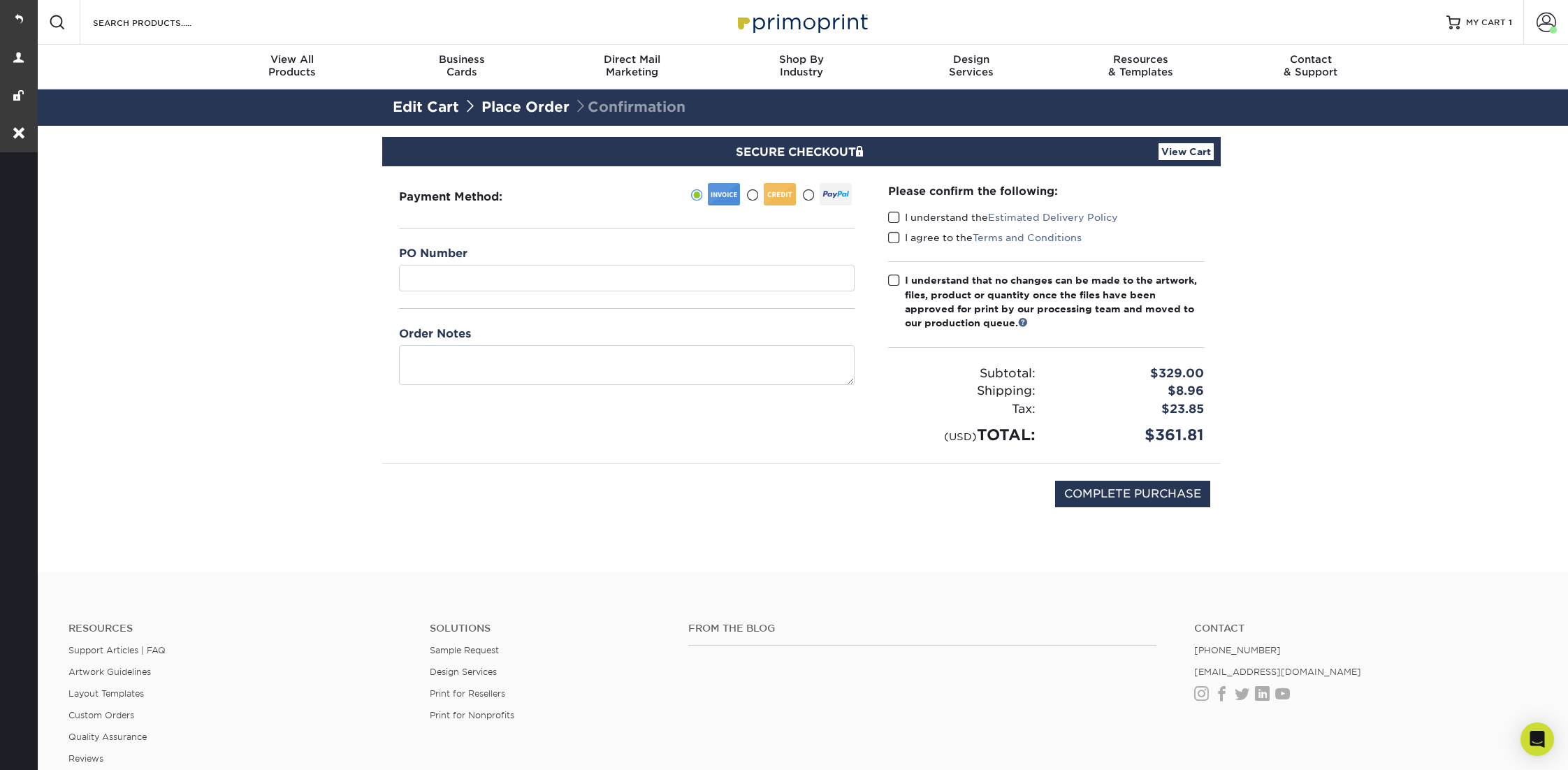
click at [892, 211] on span at bounding box center [894, 217] width 12 height 13
click at [0, 0] on input "I understand the Estimated Delivery Policy" at bounding box center [0, 0] width 0 height 0
click at [892, 235] on span at bounding box center [894, 238] width 12 height 13
click at [0, 0] on input "I agree to the Terms and Conditions" at bounding box center [0, 0] width 0 height 0
click at [893, 285] on span at bounding box center [894, 281] width 12 height 13
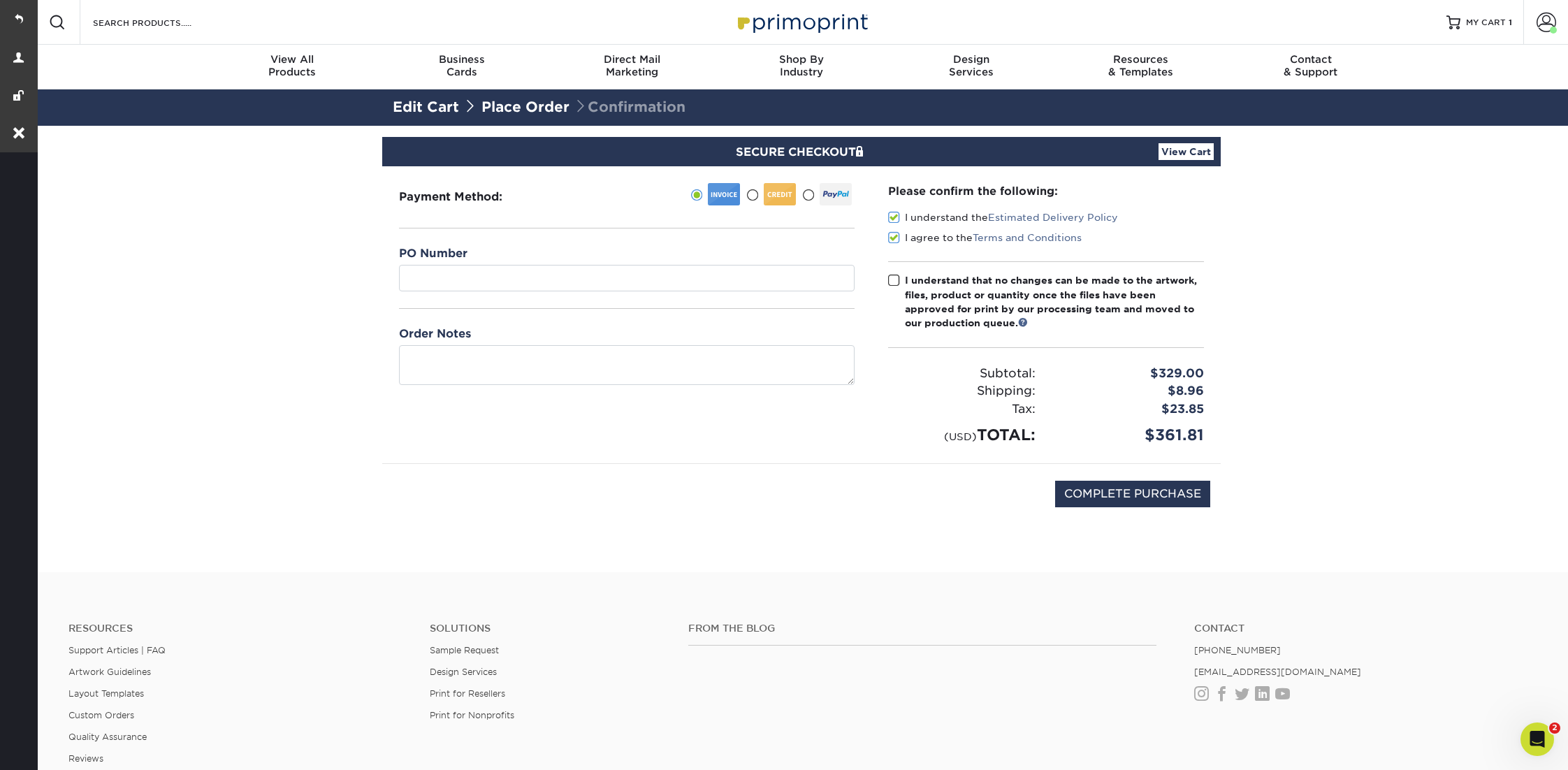
click at [0, 0] on input "I understand that no changes can be made to the artwork, files, product or quan…" at bounding box center [0, 0] width 0 height 0
click at [762, 375] on textarea at bounding box center [627, 365] width 456 height 39
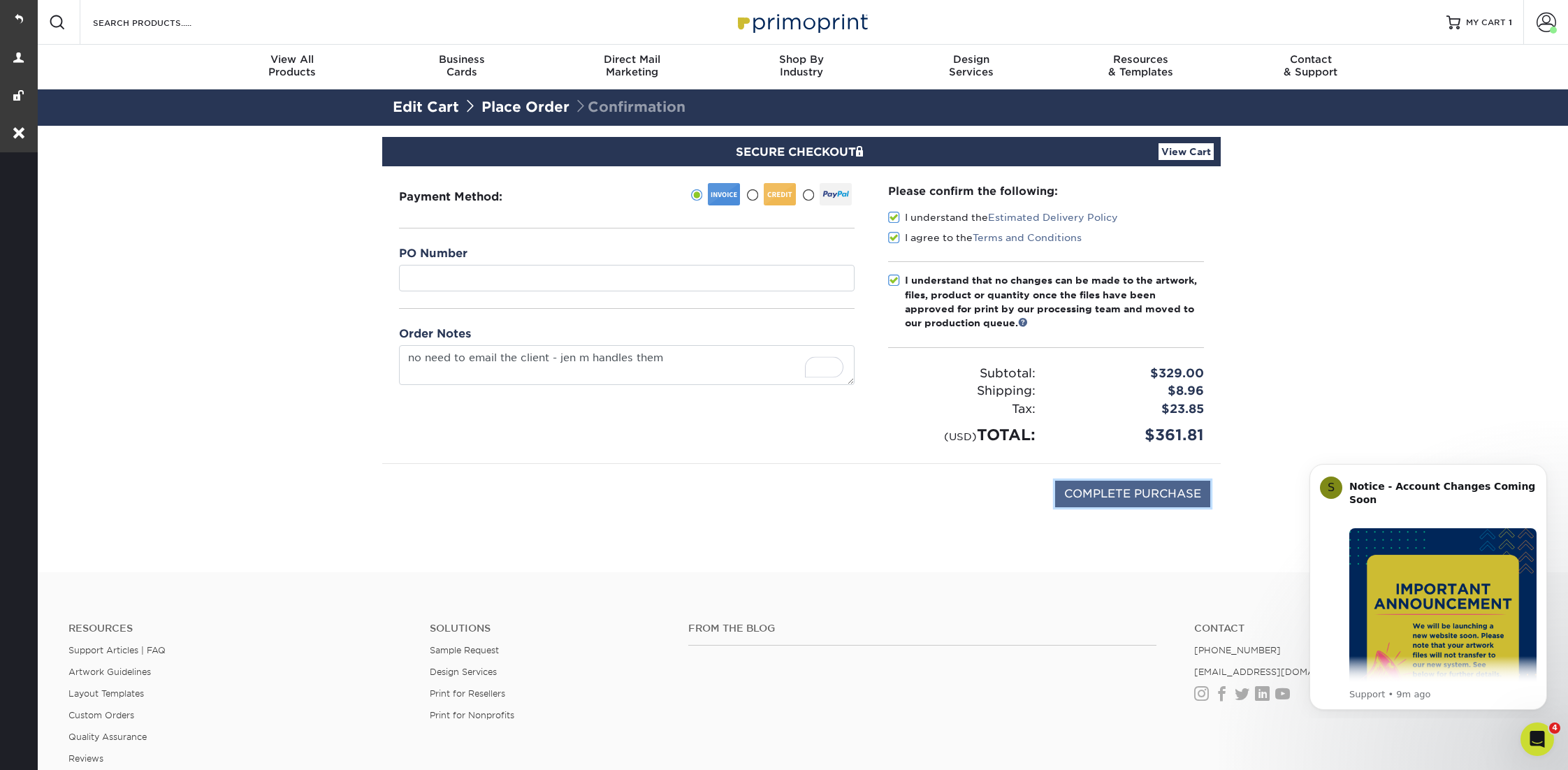
type textarea "no need to email the client jen m handles them"
click at [1136, 490] on input "COMPLETE PURCHASE" at bounding box center [1132, 494] width 155 height 27
type input "PROCESSING, PLEASE WAIT..."
